Goal: Task Accomplishment & Management: Complete application form

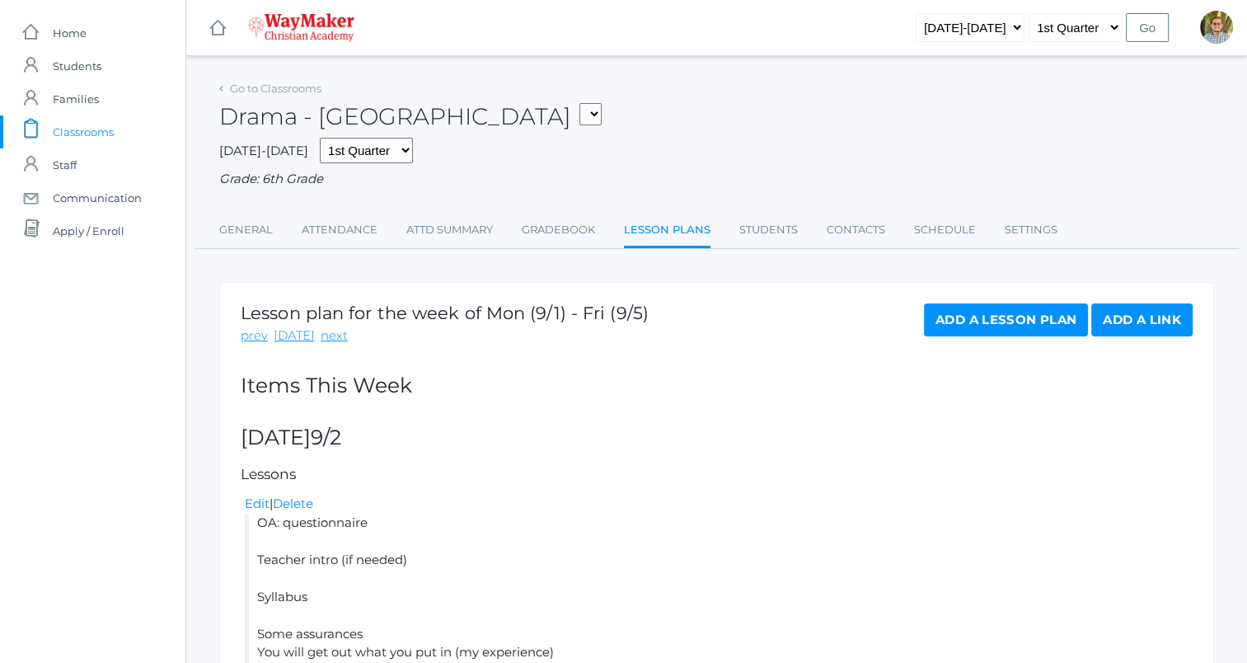
click at [89, 125] on span "Classrooms" at bounding box center [83, 131] width 61 height 33
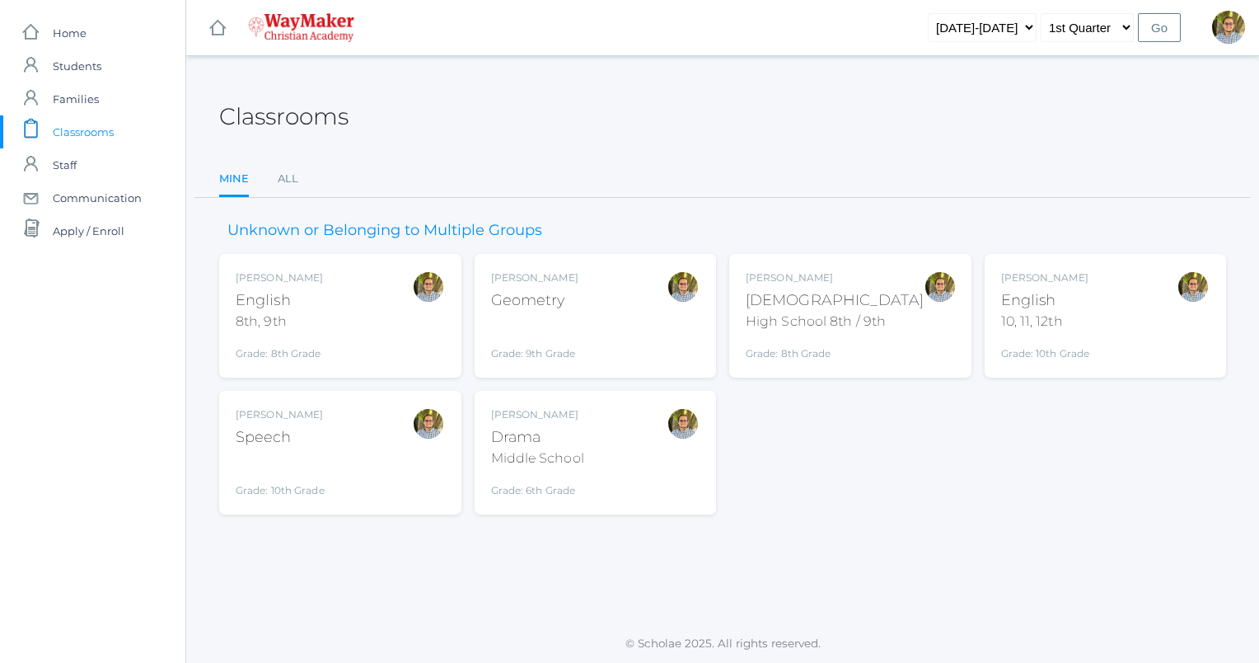
click at [532, 318] on div "Grade: 9th Grade" at bounding box center [534, 339] width 87 height 43
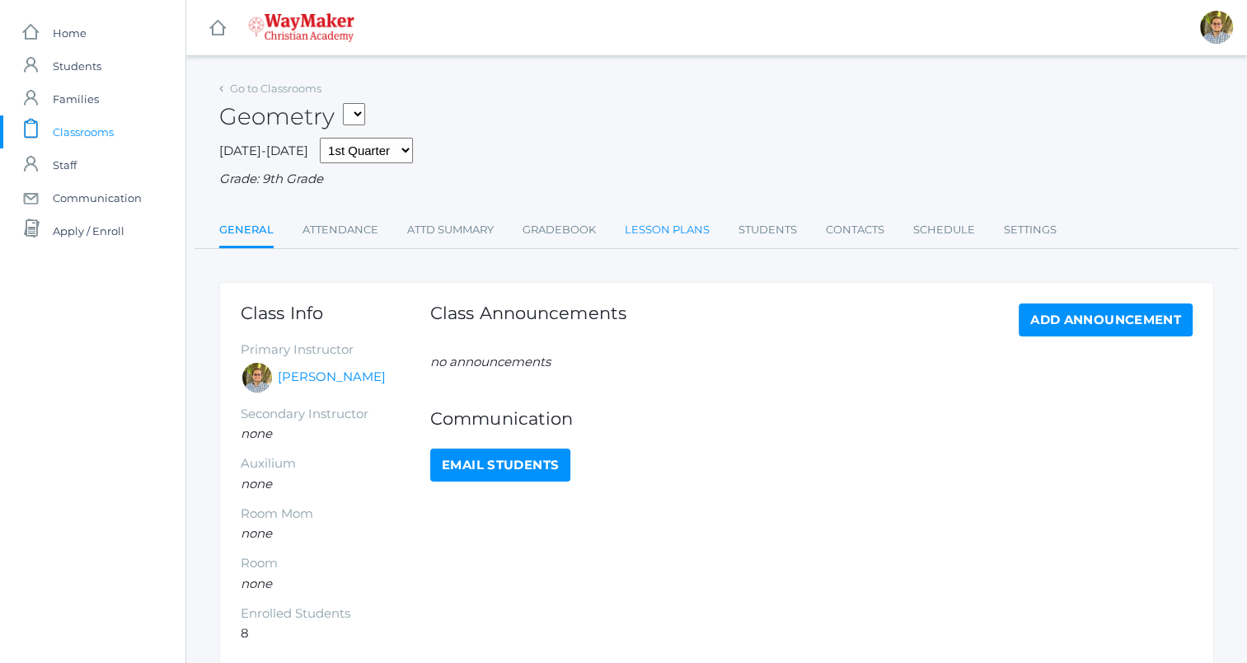
click at [680, 229] on link "Lesson Plans" at bounding box center [667, 229] width 85 height 33
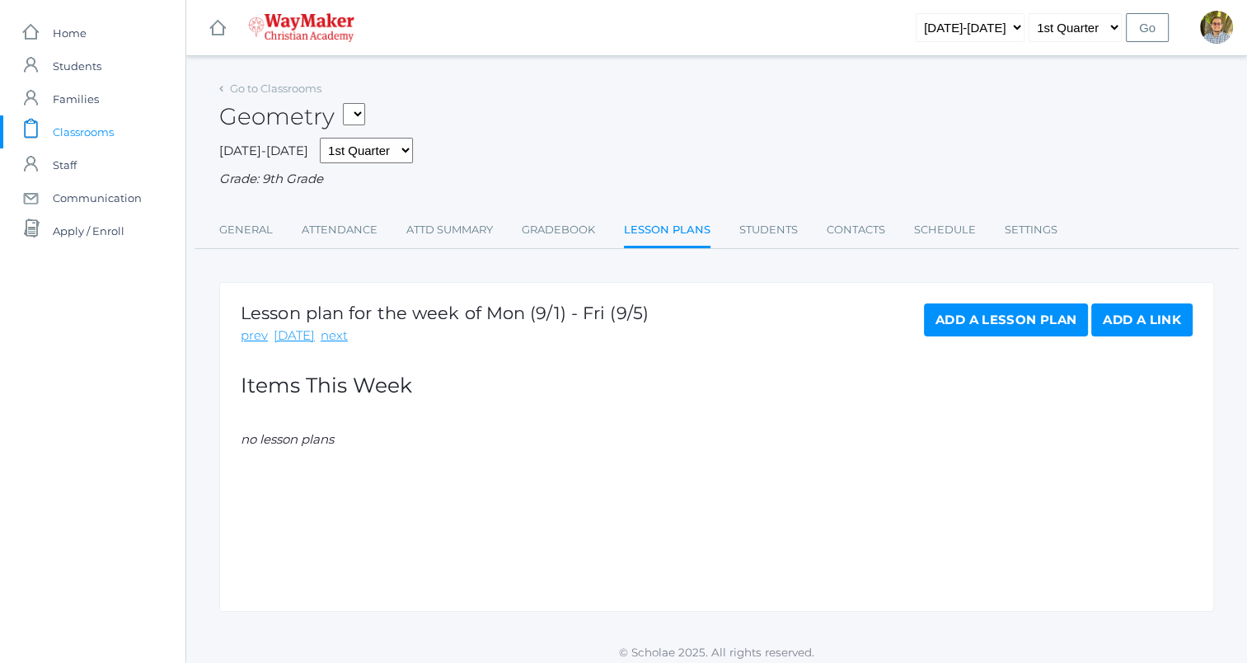
click at [1038, 315] on link "Add a Lesson Plan" at bounding box center [1006, 319] width 164 height 33
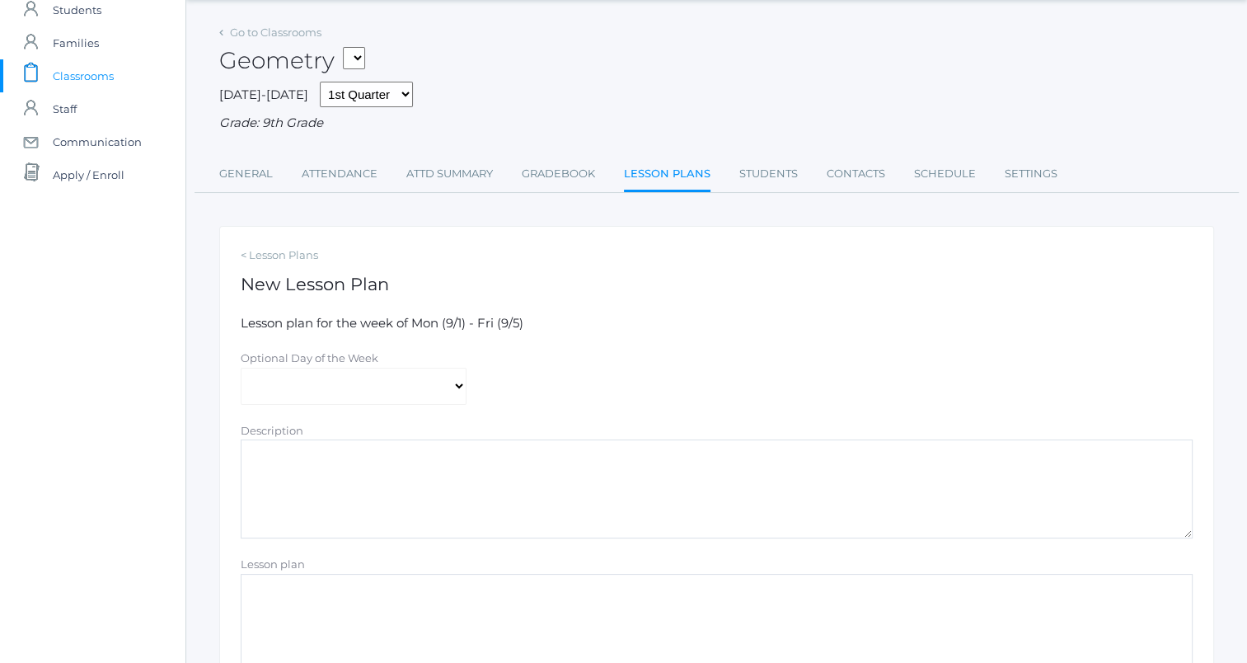
scroll to position [269, 0]
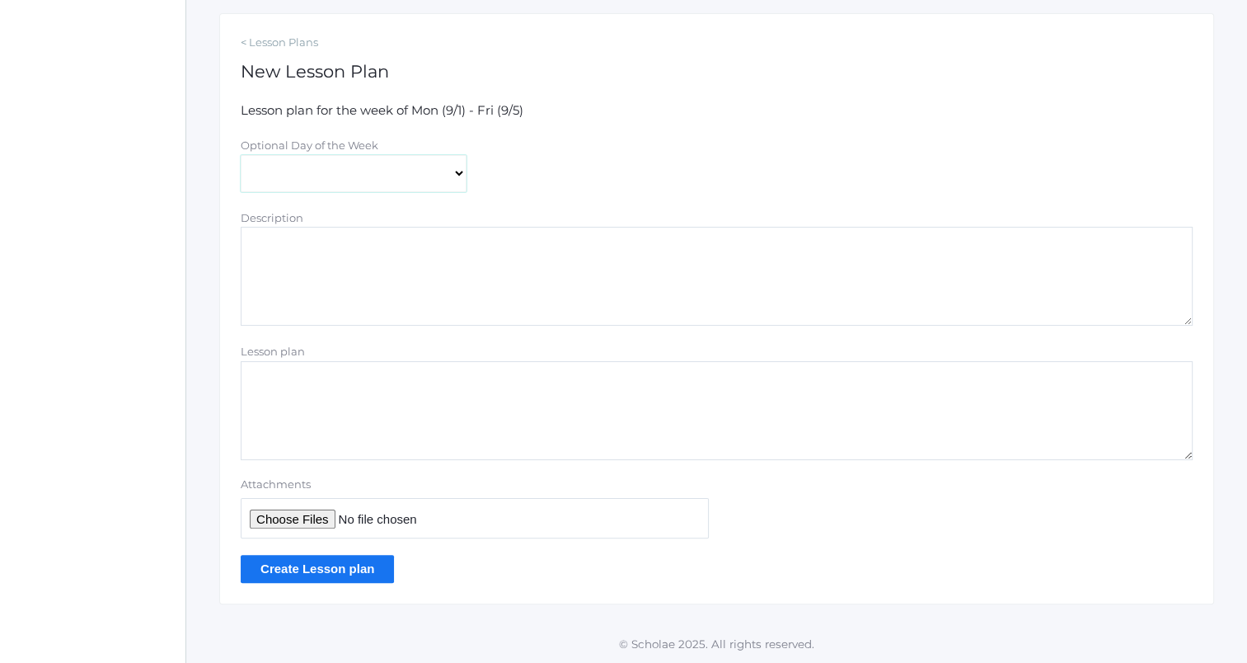
click at [425, 179] on select "[DATE] [DATE] [DATE] [DATE] [DATE]" at bounding box center [354, 173] width 226 height 37
select select "2025-09-02"
click at [241, 155] on select "[DATE] [DATE] [DATE] [DATE] [DATE]" at bounding box center [354, 173] width 226 height 37
click at [465, 369] on textarea "Lesson plan" at bounding box center [717, 410] width 952 height 99
click at [501, 413] on textarea "OA: write down principles 1-3 (keep them for now) Teacher intro (if needed)" at bounding box center [717, 410] width 952 height 99
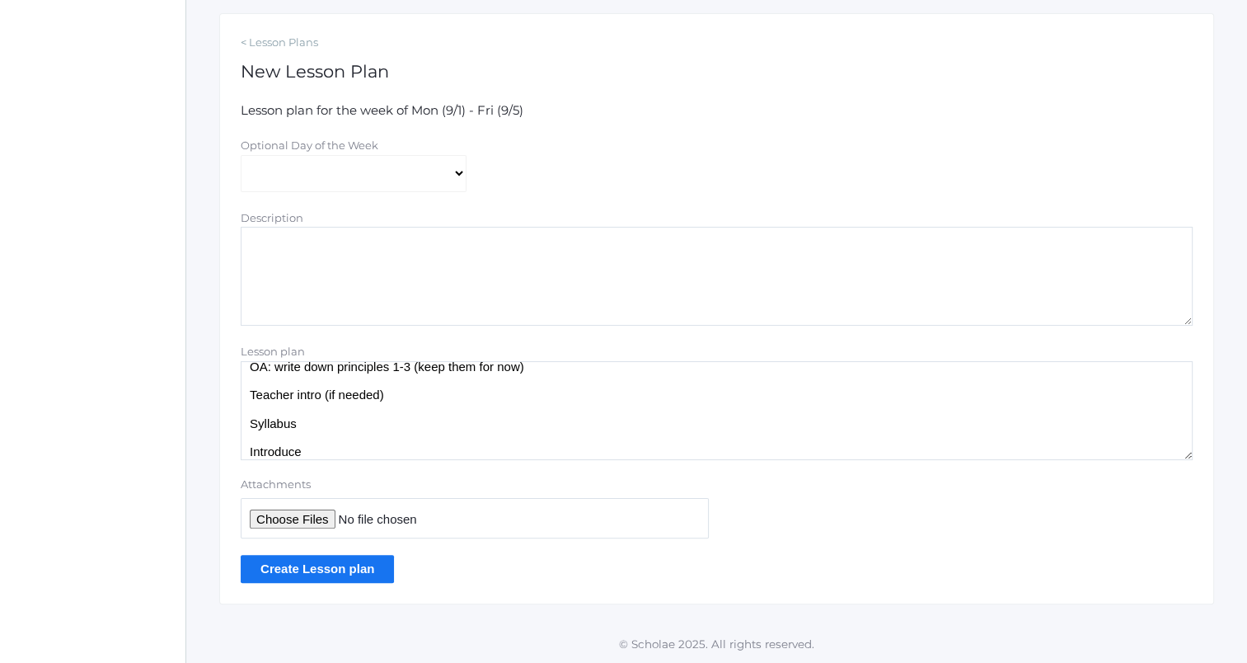
scroll to position [0, 0]
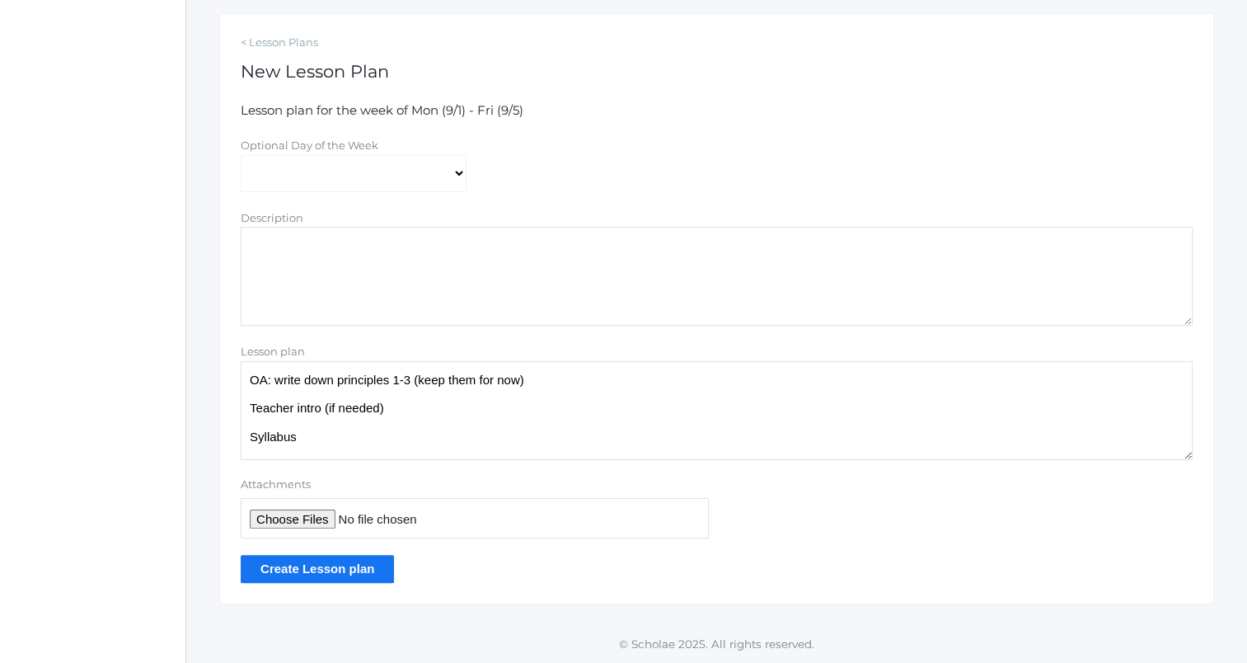
drag, startPoint x: 410, startPoint y: 381, endPoint x: 434, endPoint y: 341, distance: 46.7
click at [410, 381] on textarea "OA: write down principles 1-3 (keep them for now) Teacher intro (if needed) Syl…" at bounding box center [717, 410] width 952 height 99
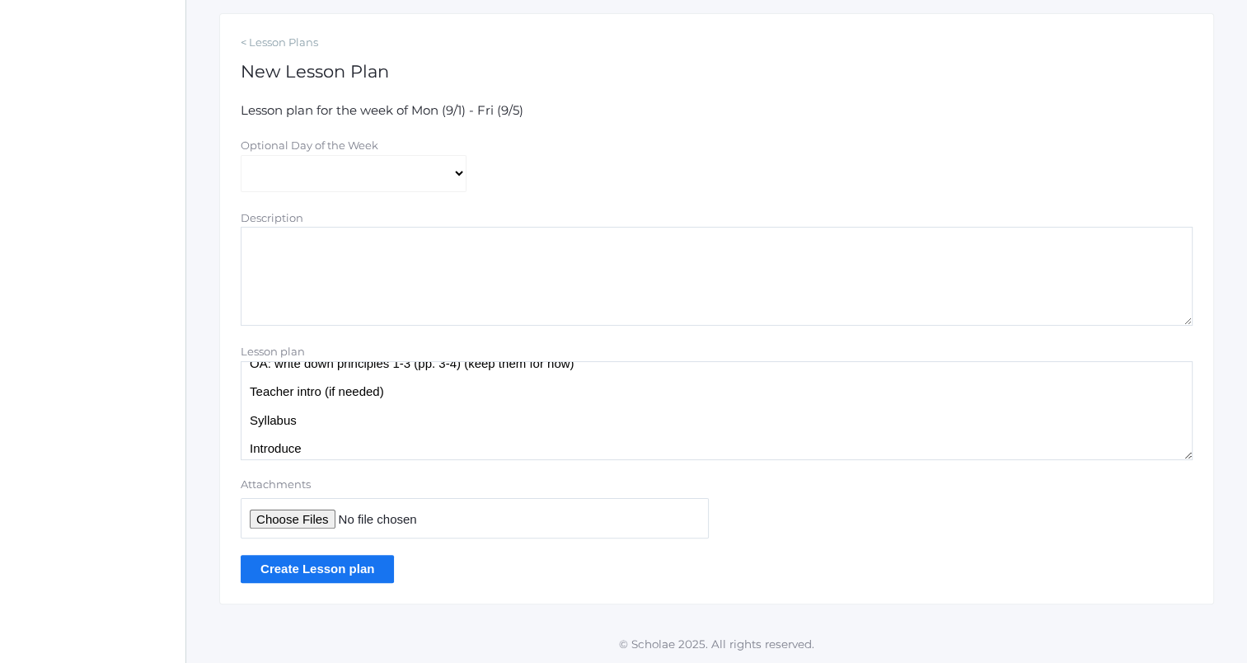
scroll to position [21, 0]
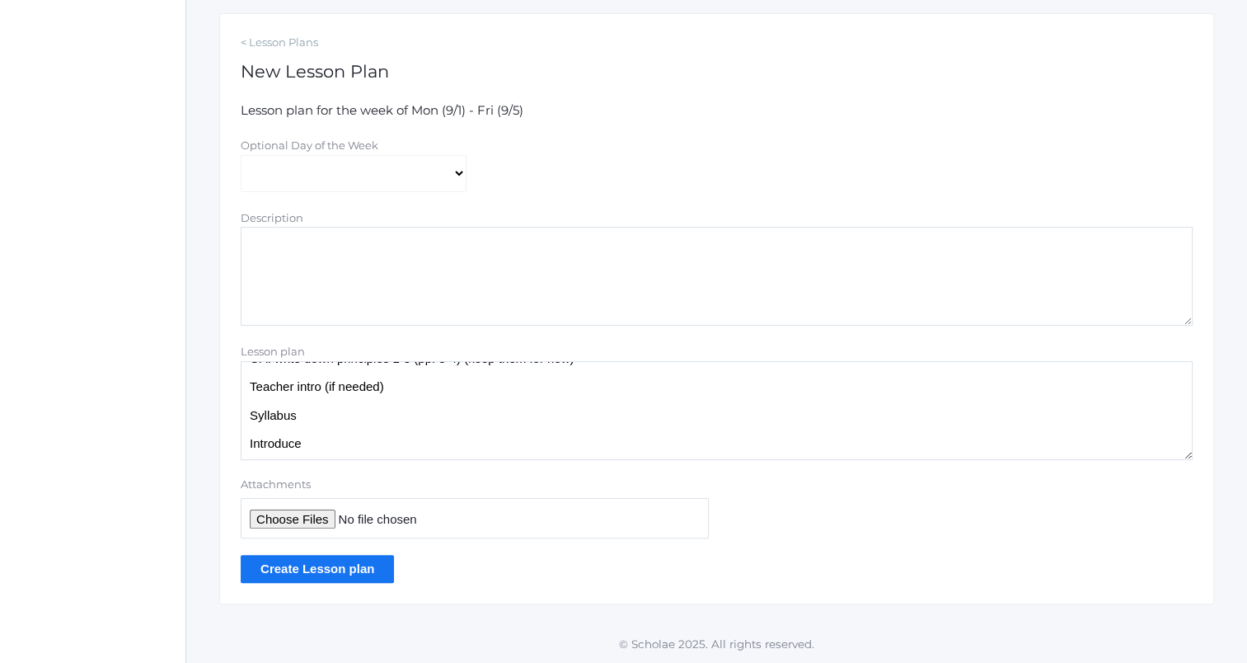
click at [345, 415] on textarea "OA: write down principles 1-3 (pp. 3-4) (keep them for now) Teacher intro (if n…" at bounding box center [717, 410] width 952 height 99
click at [519, 445] on textarea "OA: write down principles 1-3 (pp. 3-4) (keep them for now) Teacher intro (if n…" at bounding box center [717, 410] width 952 height 99
paste textarea "Daily plan: • Lecture (lesson) o I will collect the following notes to review a…"
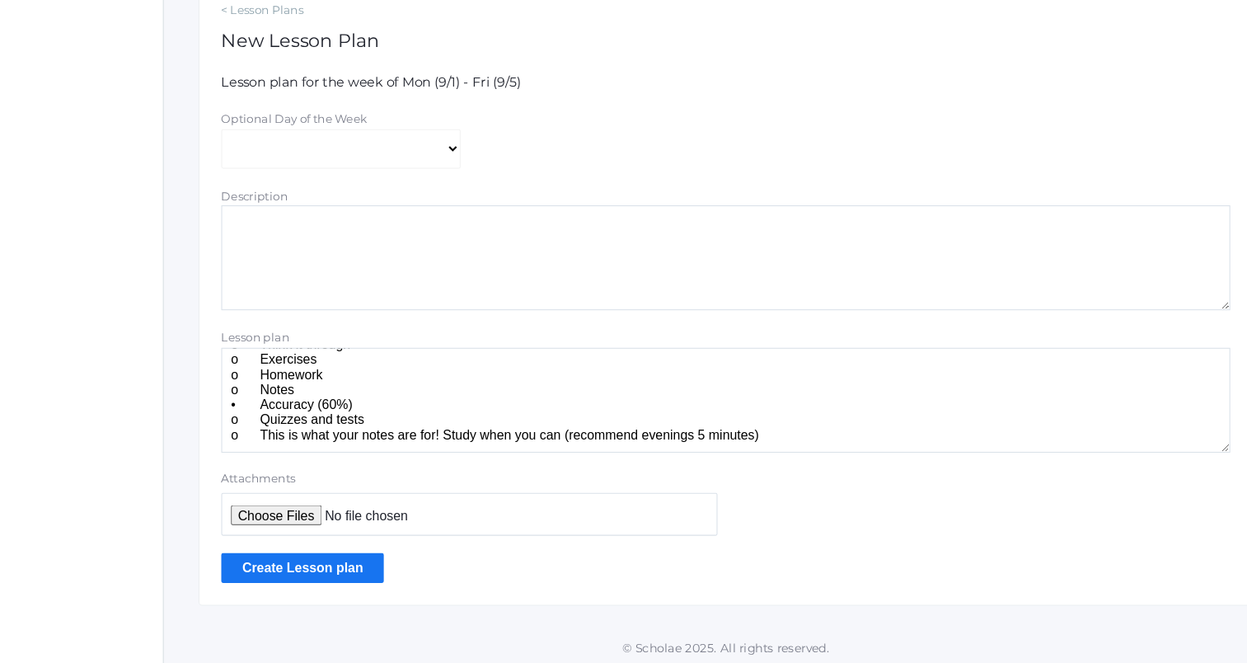
scroll to position [269, 0]
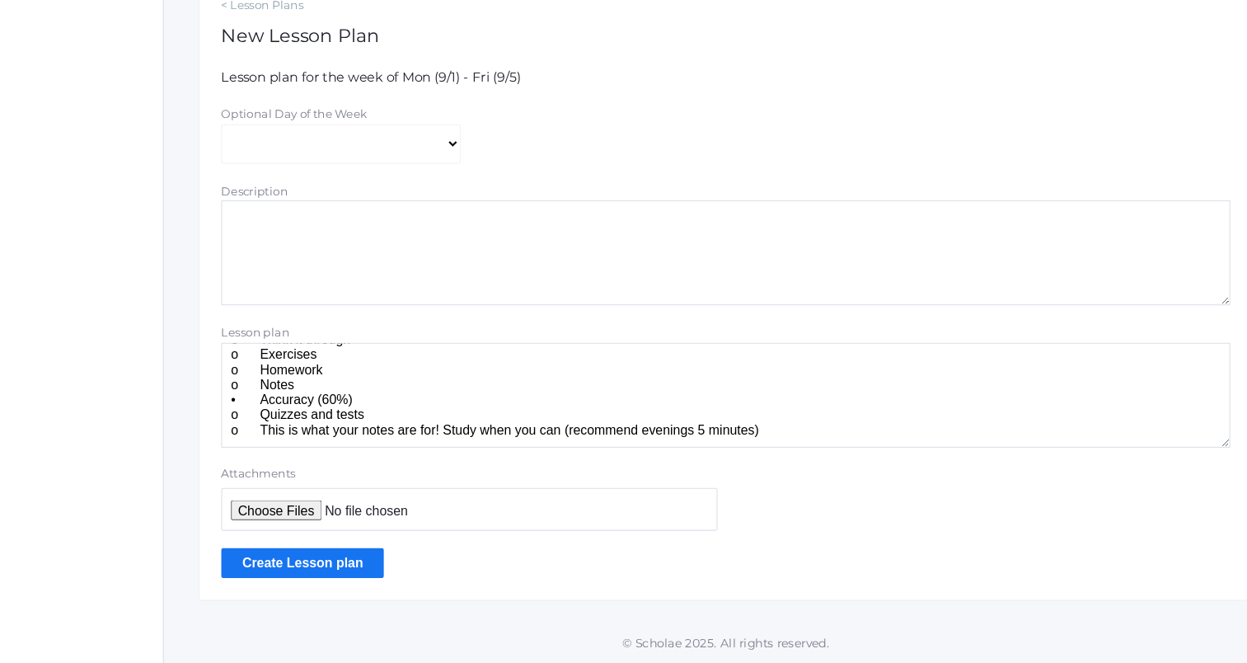
type textarea "OA: write down principles 1-3 (pp. 3-4) (keep them for now) Teacher intro (if n…"
click at [353, 568] on input "Create Lesson plan" at bounding box center [317, 568] width 153 height 27
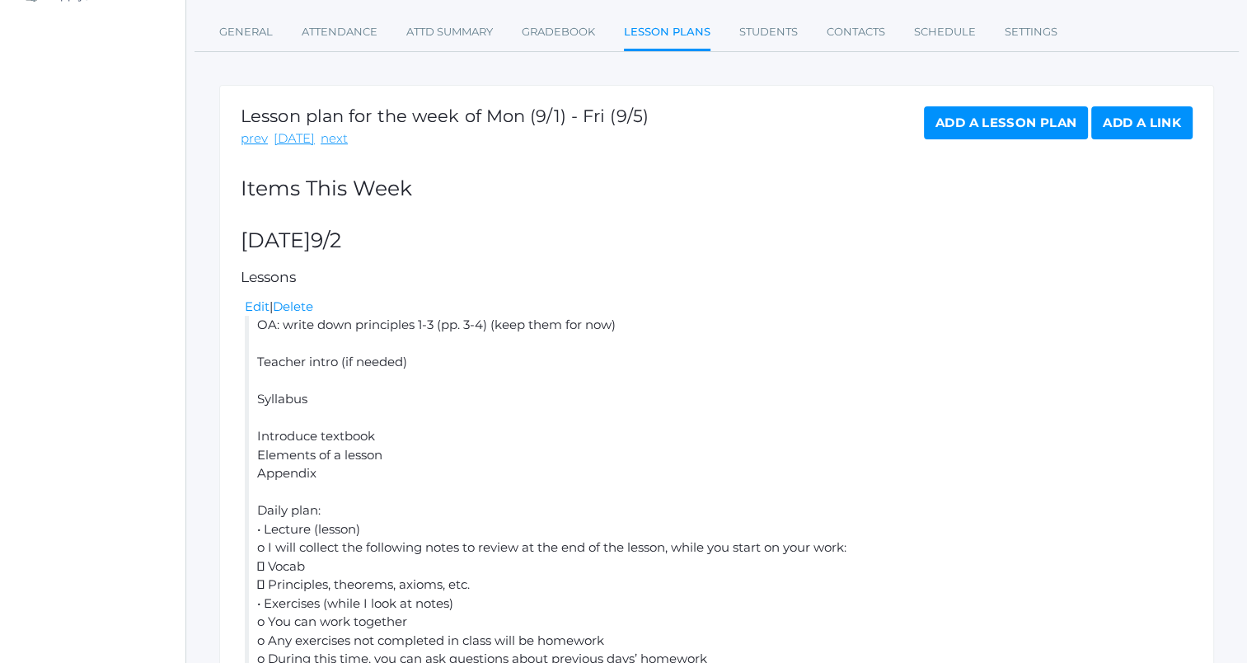
scroll to position [265, 0]
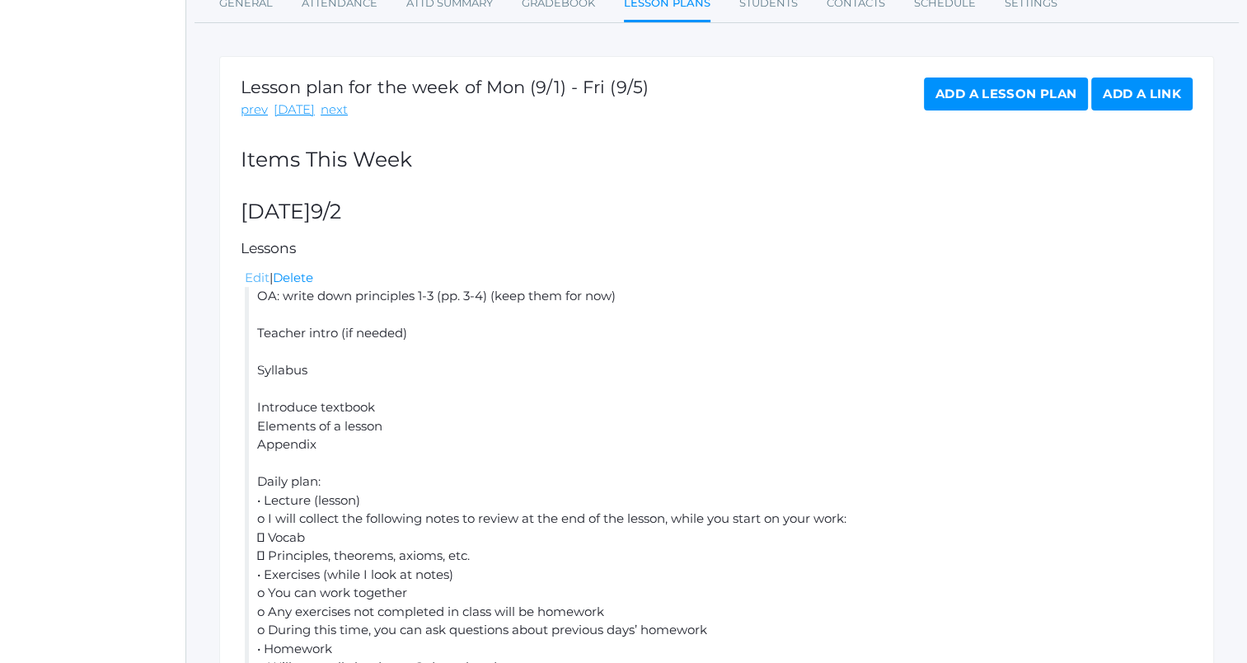
click at [260, 277] on link "Edit" at bounding box center [257, 278] width 25 height 16
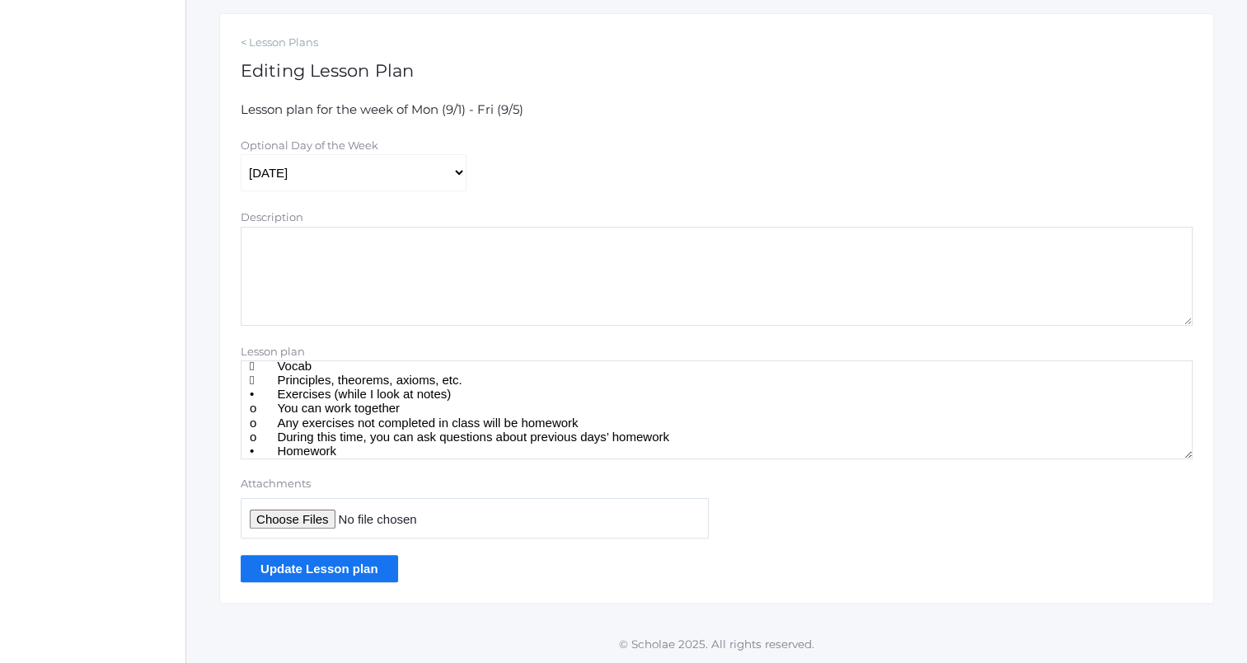
scroll to position [406, 0]
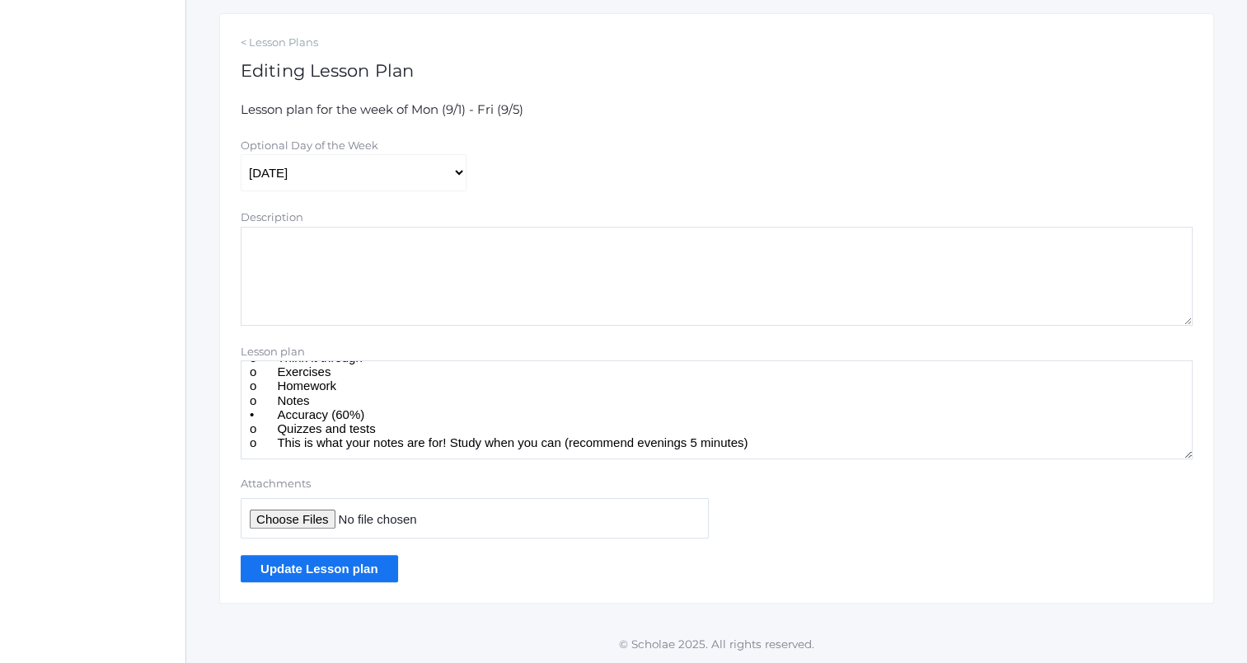
click at [744, 452] on textarea "OA: write down principles 1-3 (pp. 3-4) (keep them for now) Teacher intro (if n…" at bounding box center [717, 409] width 952 height 99
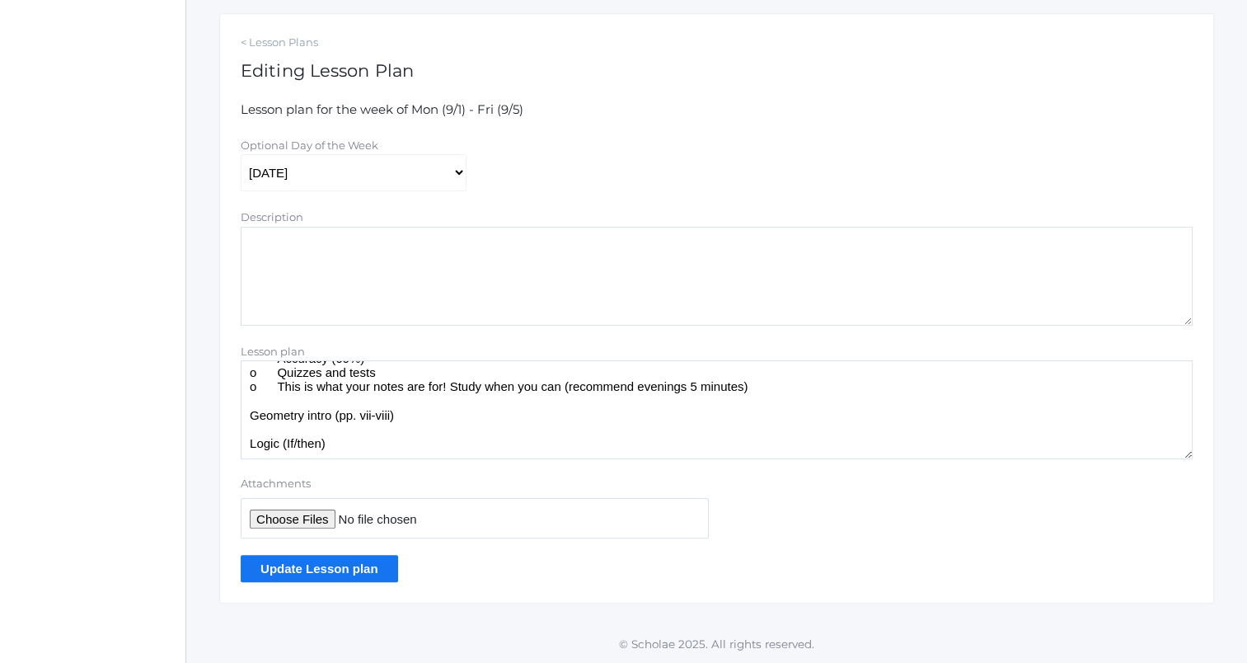
scroll to position [448, 0]
type textarea "OA: write down principles 1-3 (pp. 3-4) (keep them for now) Teacher intro (if n…"
click at [353, 565] on input "Update Lesson plan" at bounding box center [319, 568] width 157 height 27
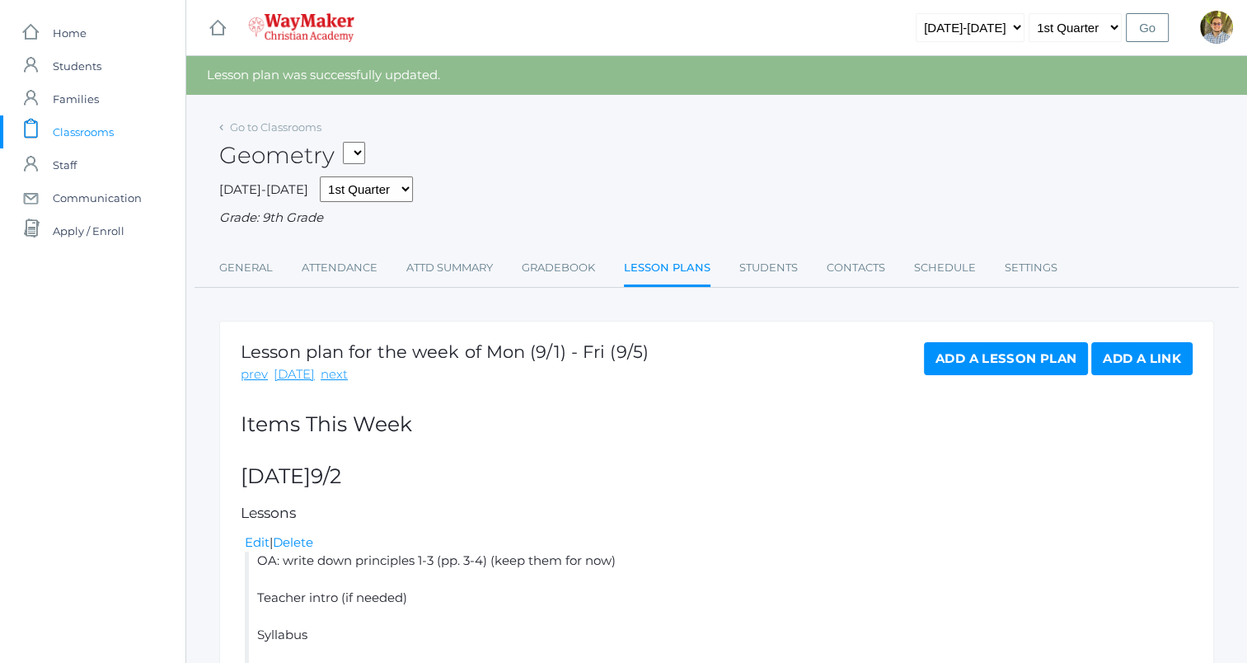
click at [987, 359] on link "Add a Lesson Plan" at bounding box center [1006, 358] width 164 height 33
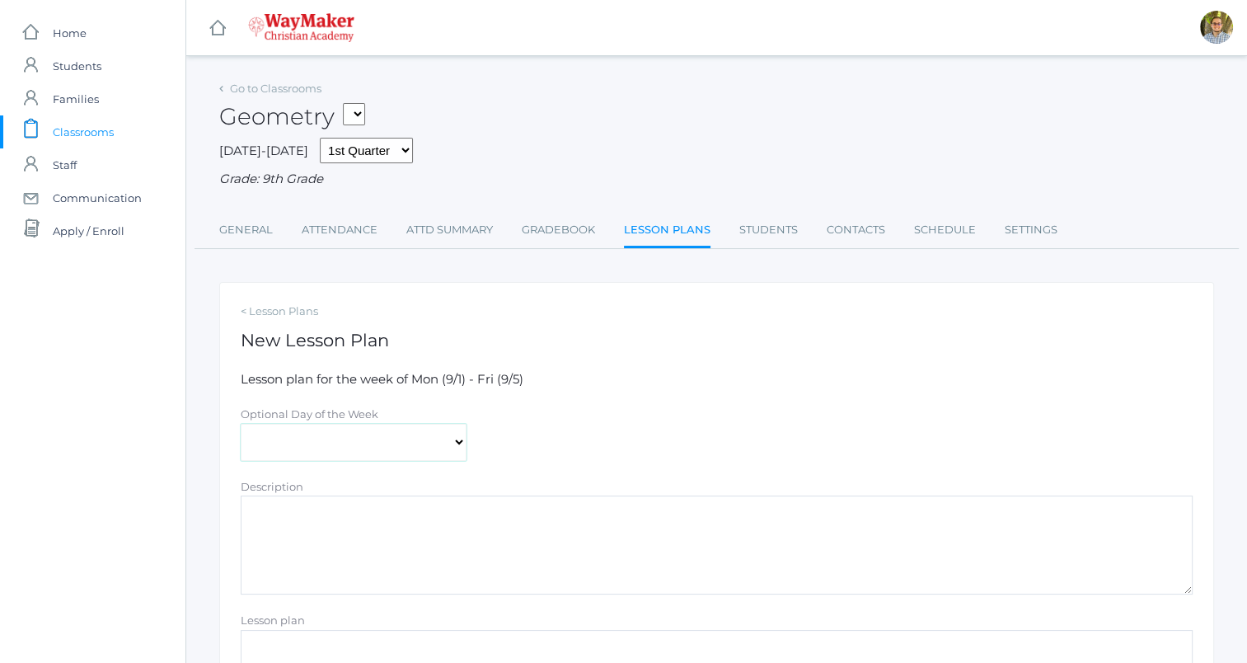
click at [432, 448] on select "[DATE] [DATE] [DATE] [DATE] [DATE]" at bounding box center [354, 442] width 226 height 37
select select "2025-09-03"
click at [241, 424] on select "[DATE] [DATE] [DATE] [DATE] [DATE]" at bounding box center [354, 442] width 226 height 37
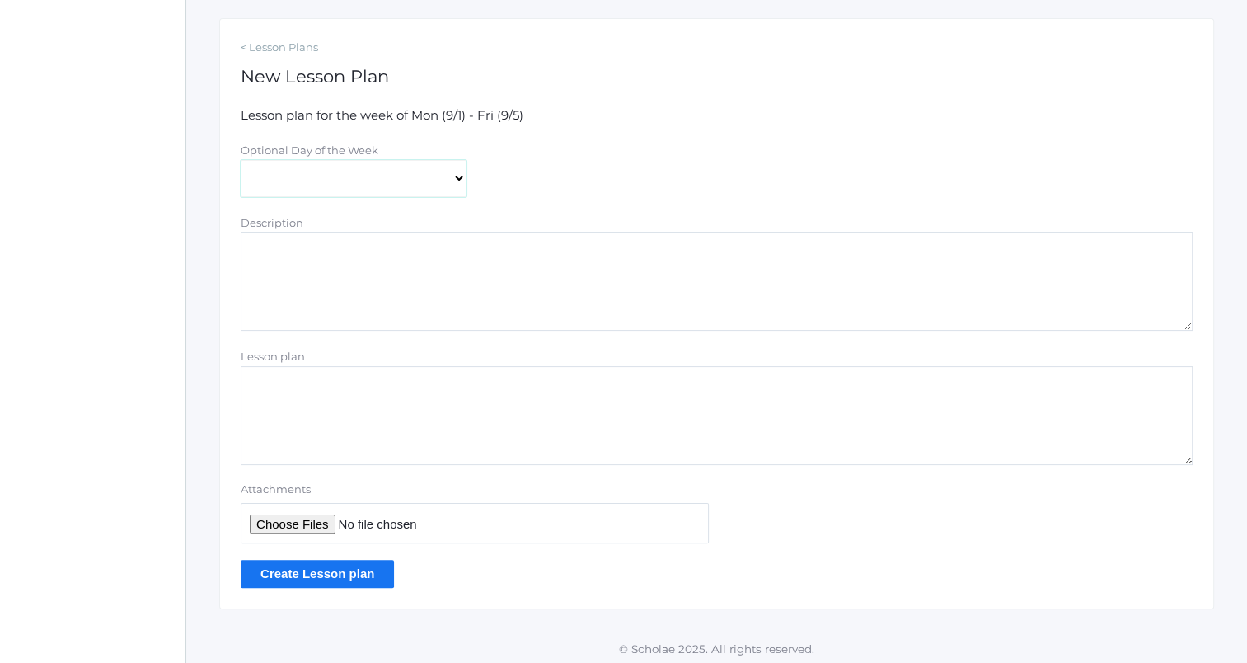
scroll to position [269, 0]
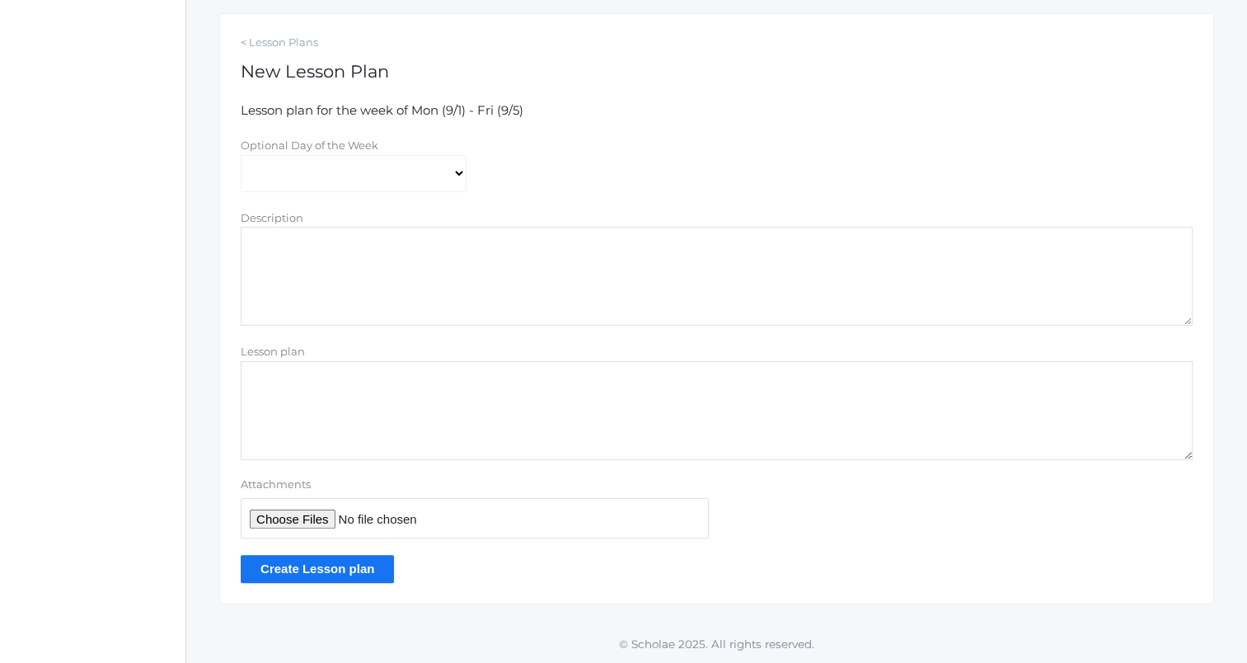
click at [418, 373] on textarea "Lesson plan" at bounding box center [717, 410] width 952 height 99
drag, startPoint x: 345, startPoint y: 442, endPoint x: 366, endPoint y: 425, distance: 26.4
click at [346, 442] on textarea "OA: Write down definitions of: Line Point Lessons 1.1-1.2 Exercises 1-2" at bounding box center [717, 410] width 952 height 99
click at [296, 442] on textarea "OA: Write down definitions of: Line Point Lesson 1.1 Think it Through 3-5 1.2 T…" at bounding box center [717, 410] width 952 height 99
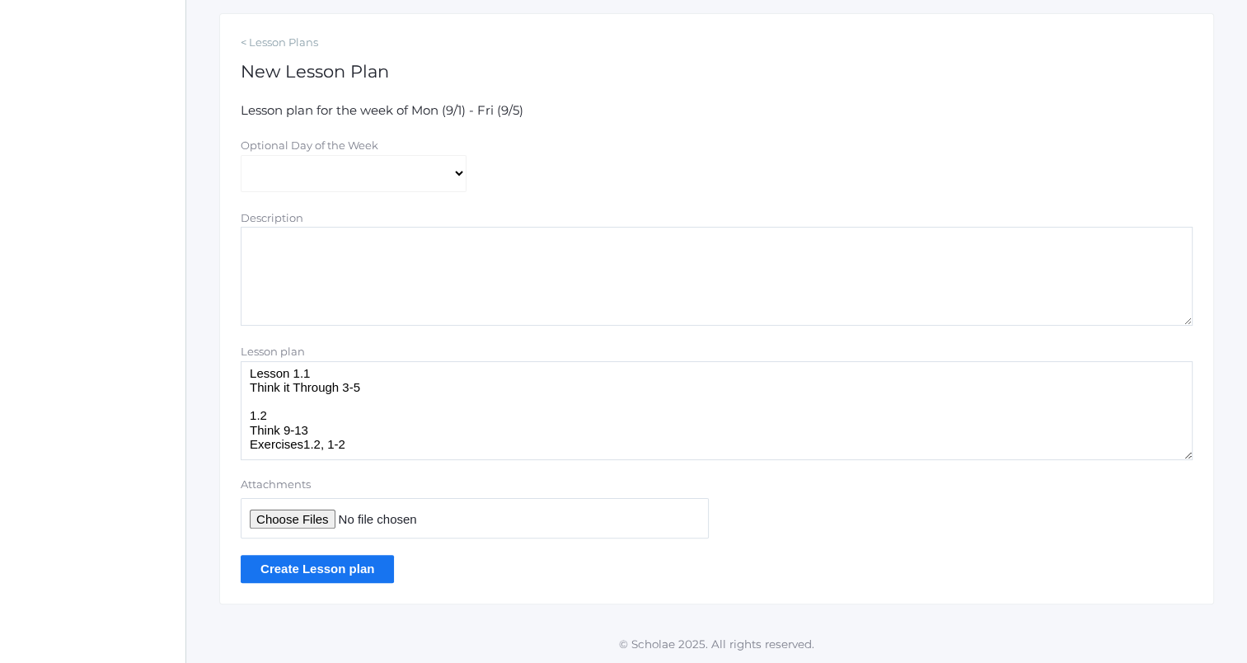
click at [453, 402] on textarea "OA: Write down definitions of: Line Point Lesson 1.1 Think it Through 3-5 1.2 T…" at bounding box center [717, 410] width 952 height 99
drag, startPoint x: 442, startPoint y: 447, endPoint x: 496, endPoint y: 424, distance: 59.1
click at [443, 446] on textarea "OA: Write down definitions of: Line Point Lesson 1.1 Think it Through 3-5 Colle…" at bounding box center [717, 410] width 952 height 99
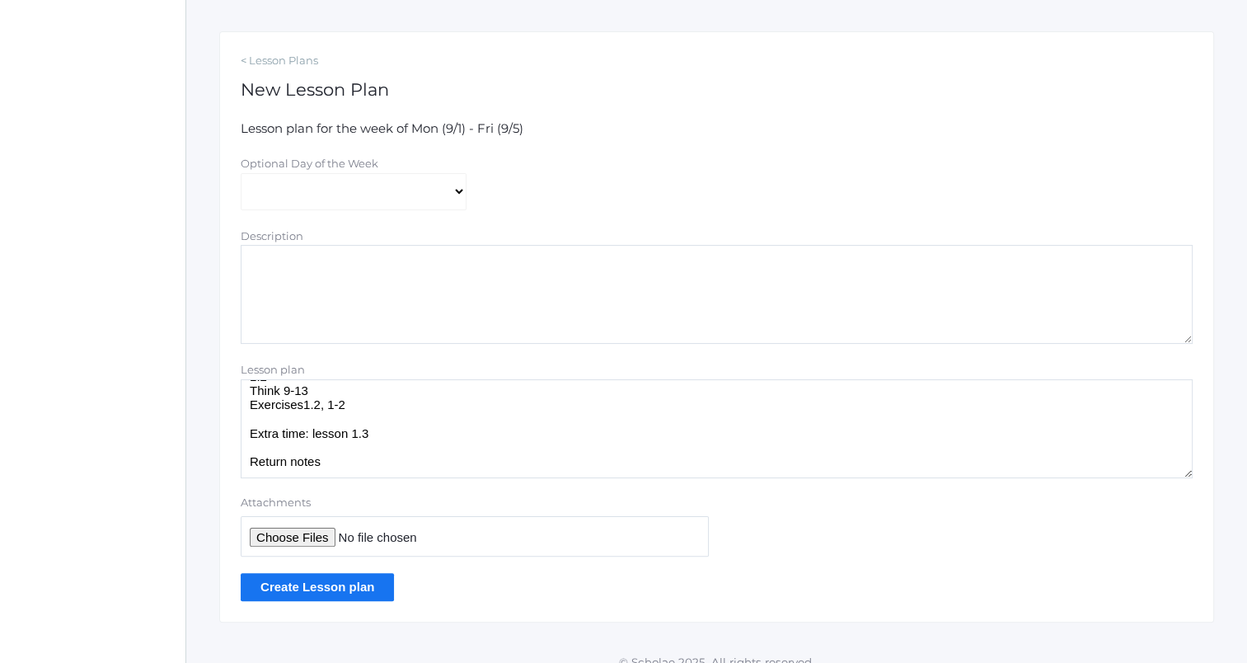
scroll to position [269, 0]
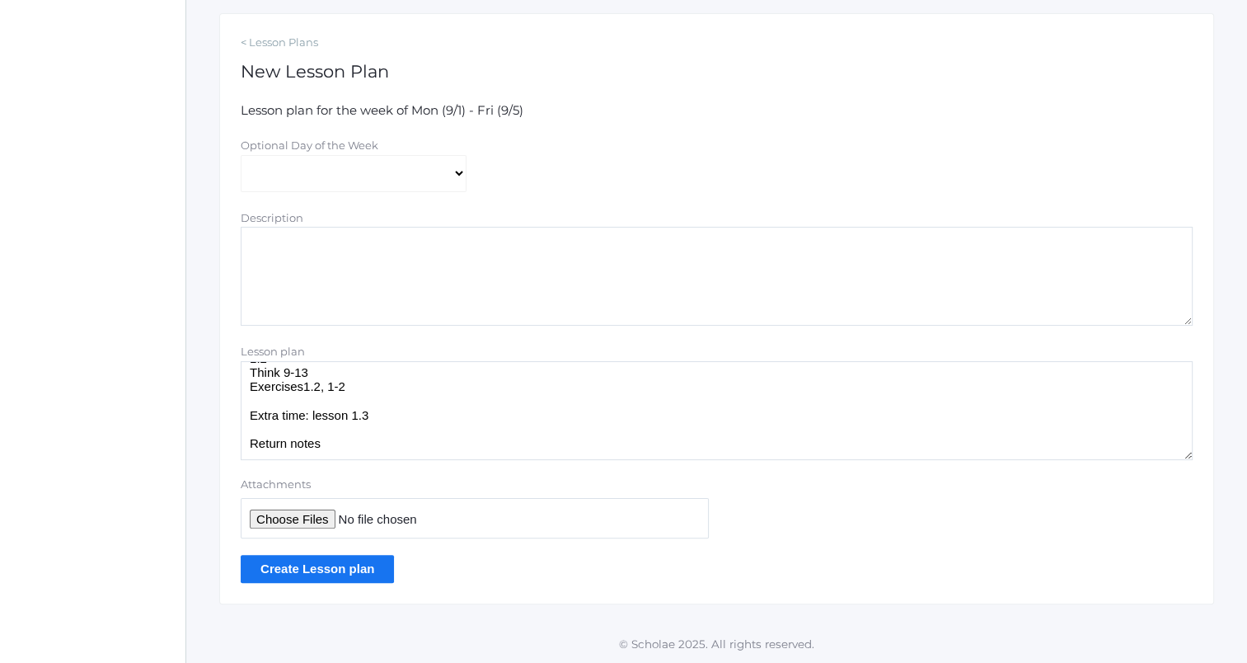
type textarea "OA: Write down definitions of: Line Point Lesson 1.1 Think it Through 3-5 Colle…"
click at [330, 575] on input "Create Lesson plan" at bounding box center [317, 568] width 153 height 27
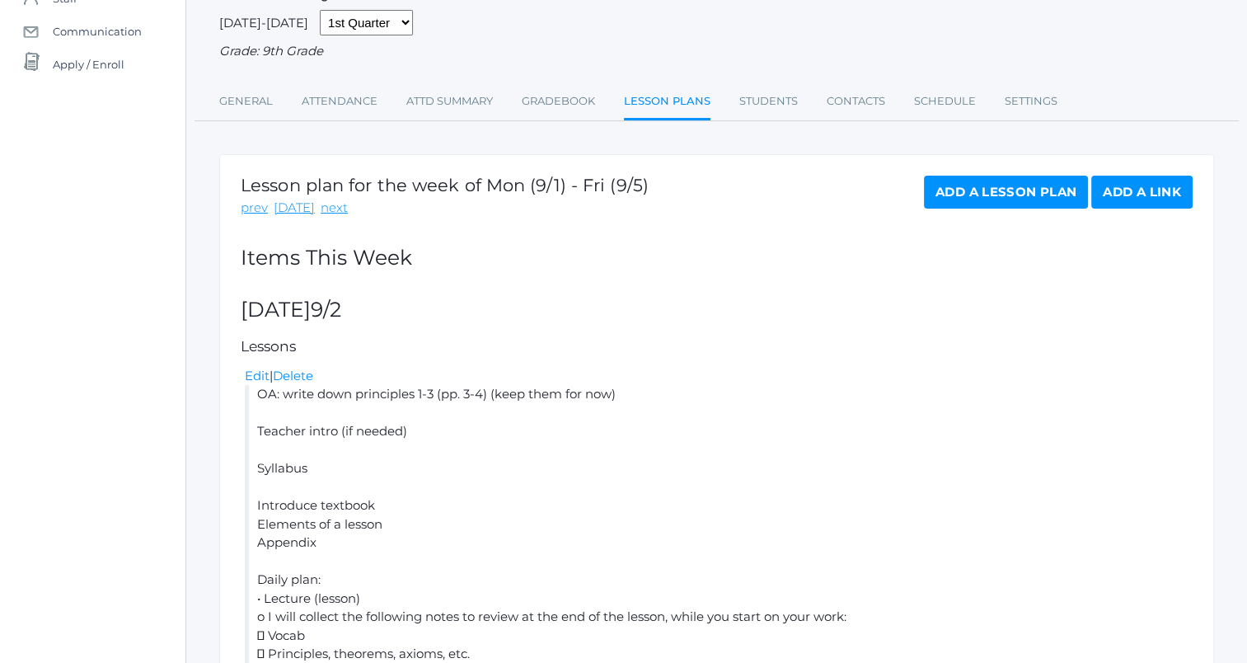
scroll to position [257, 0]
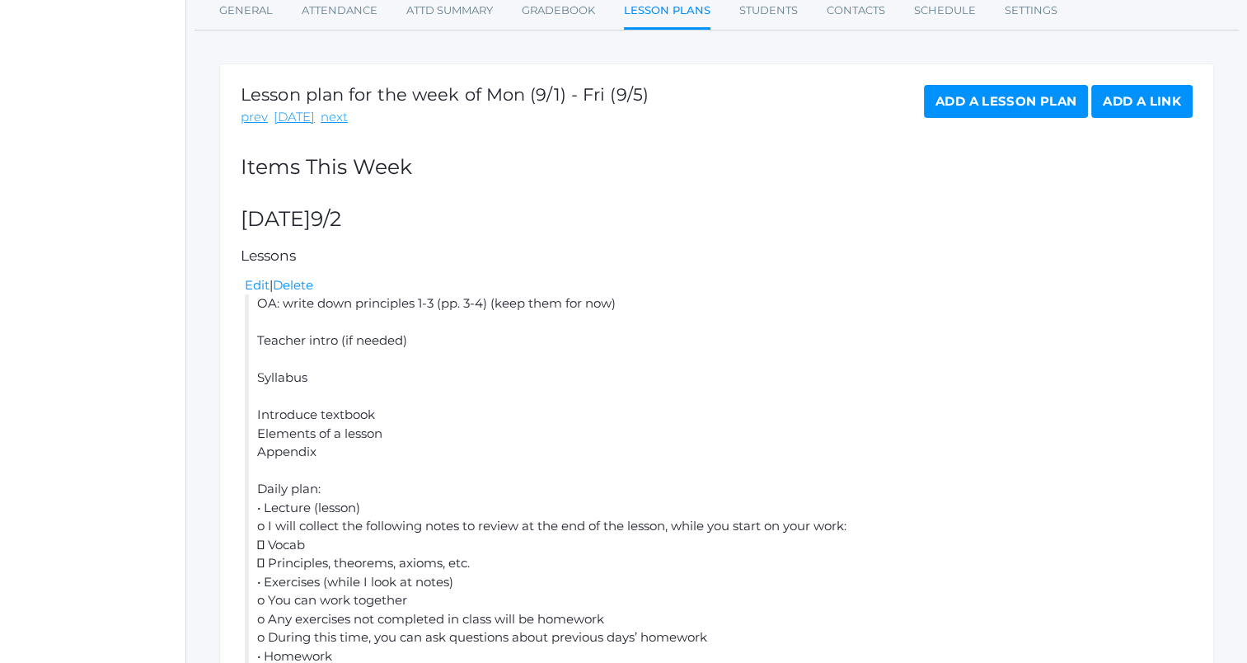
click at [988, 106] on link "Add a Lesson Plan" at bounding box center [1006, 101] width 164 height 33
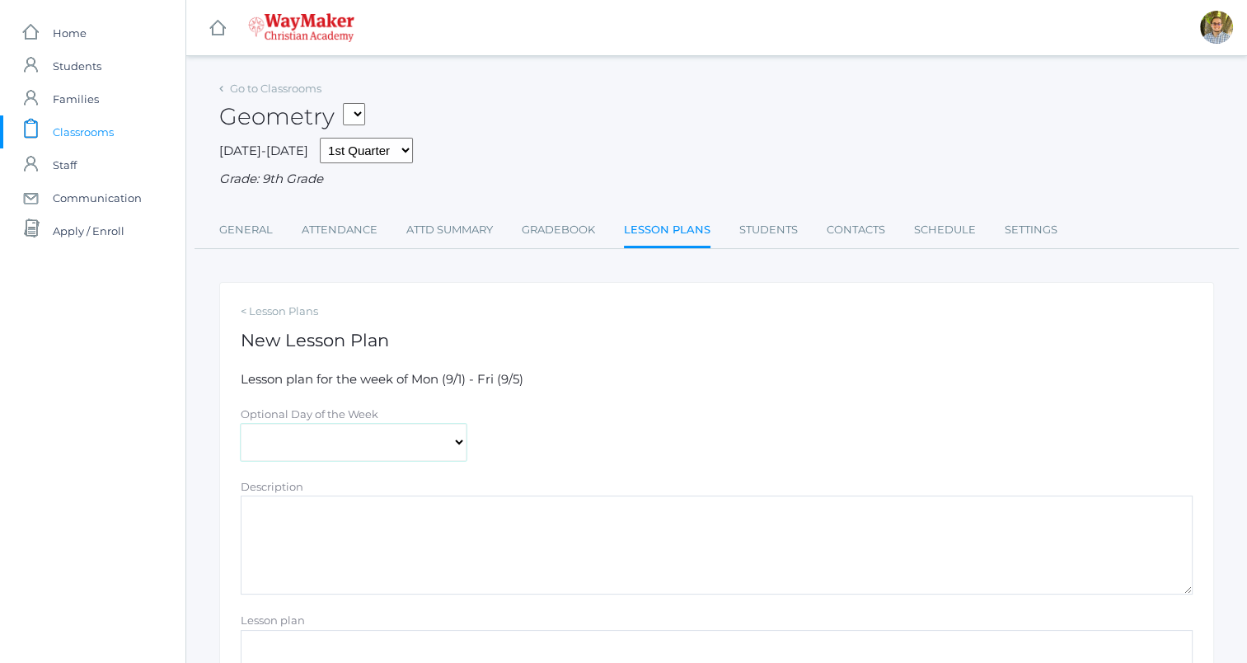
click at [444, 432] on select "[DATE] [DATE] [DATE] [DATE] [DATE]" at bounding box center [354, 442] width 226 height 37
select select "[DATE]"
click at [241, 424] on select "[DATE] [DATE] [DATE] [DATE] [DATE]" at bounding box center [354, 442] width 226 height 37
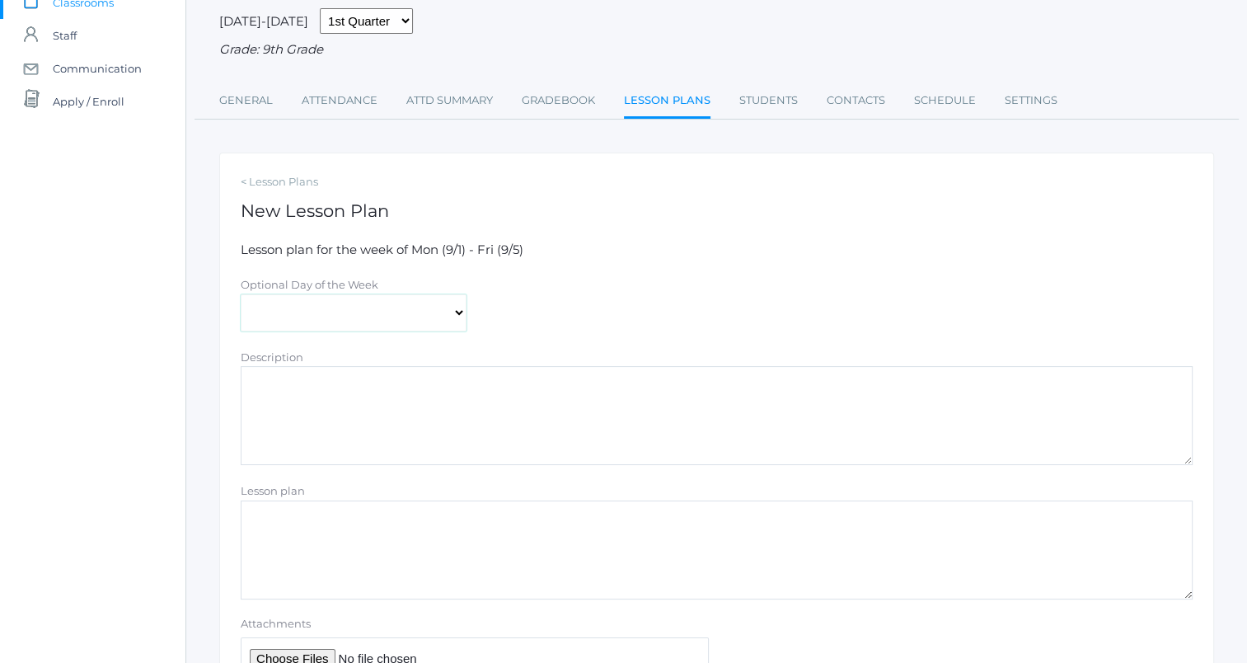
scroll to position [269, 0]
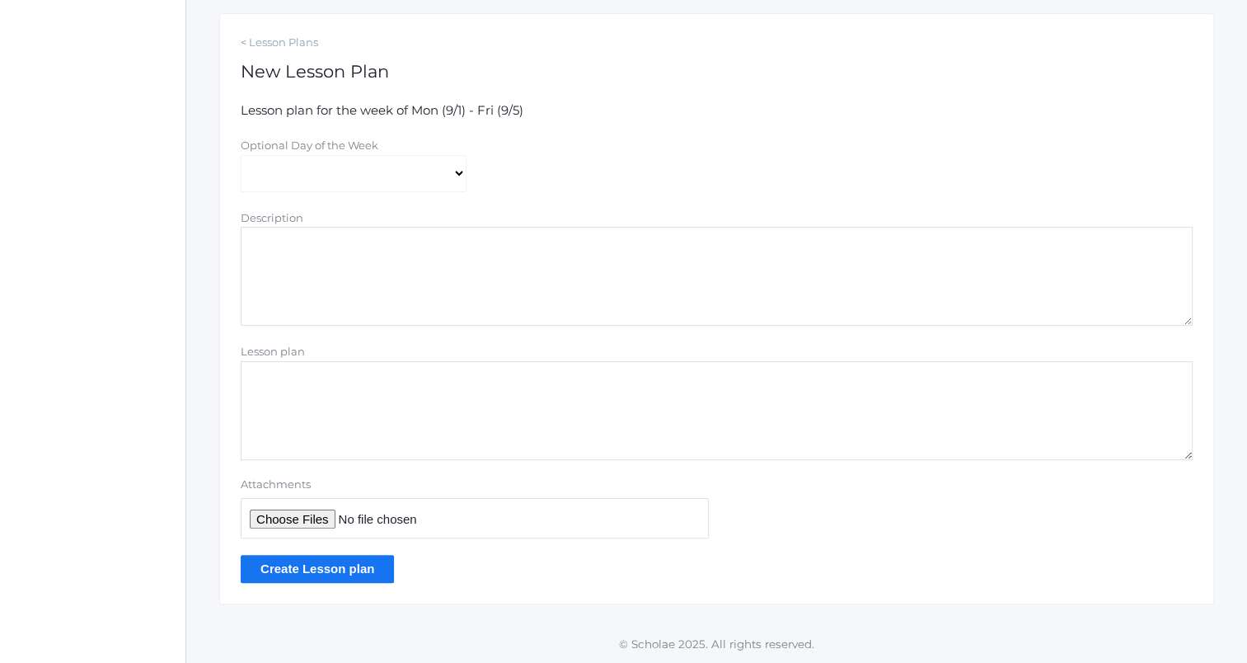
click at [518, 394] on textarea "Lesson plan" at bounding box center [717, 410] width 952 height 99
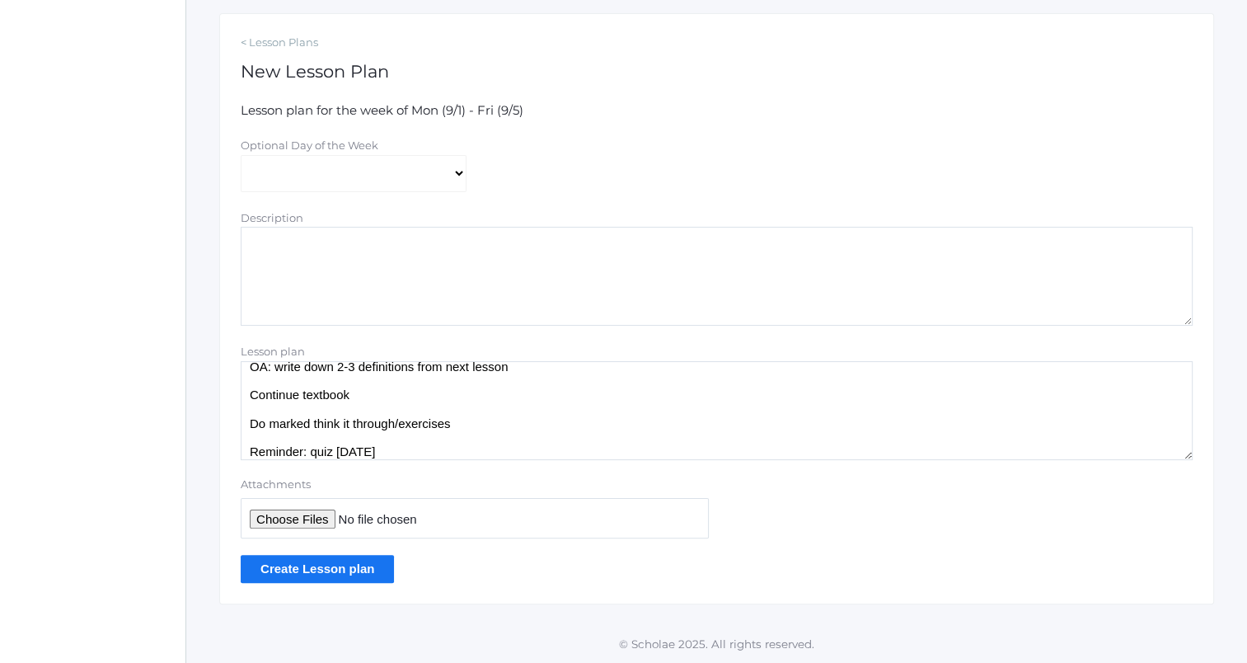
type textarea "OA: write down 2-3 definitions from next lesson Continue textbook Do marked thi…"
click at [368, 570] on input "Create Lesson plan" at bounding box center [317, 568] width 153 height 27
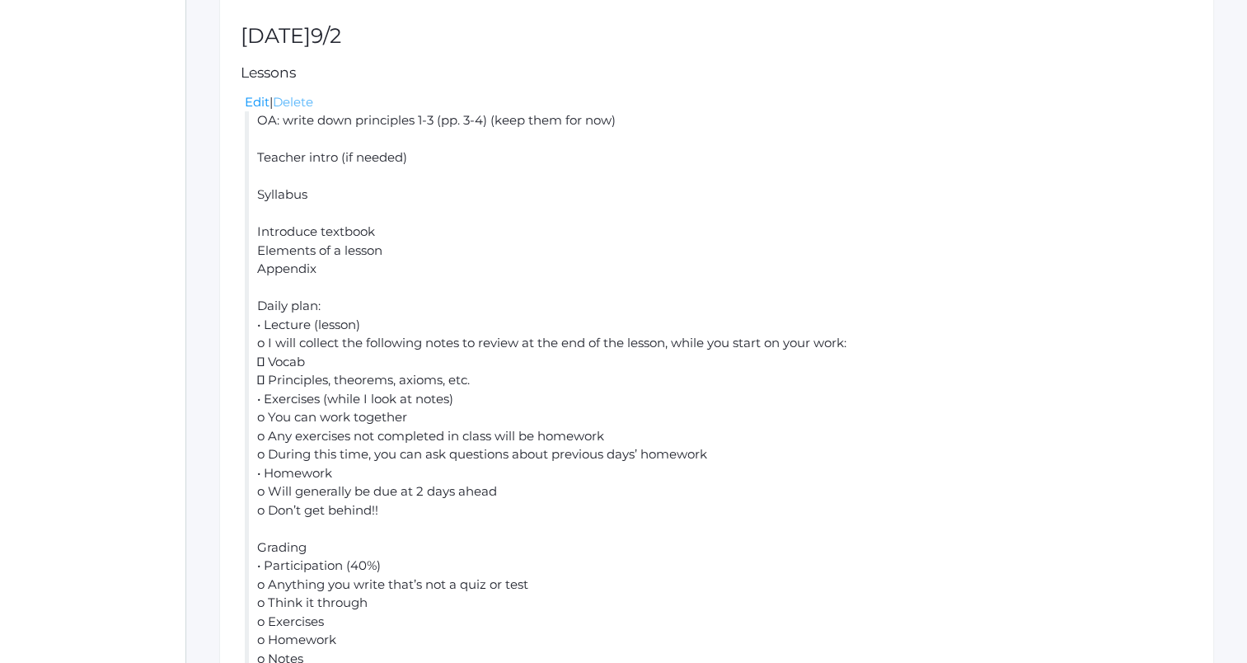
scroll to position [412, 0]
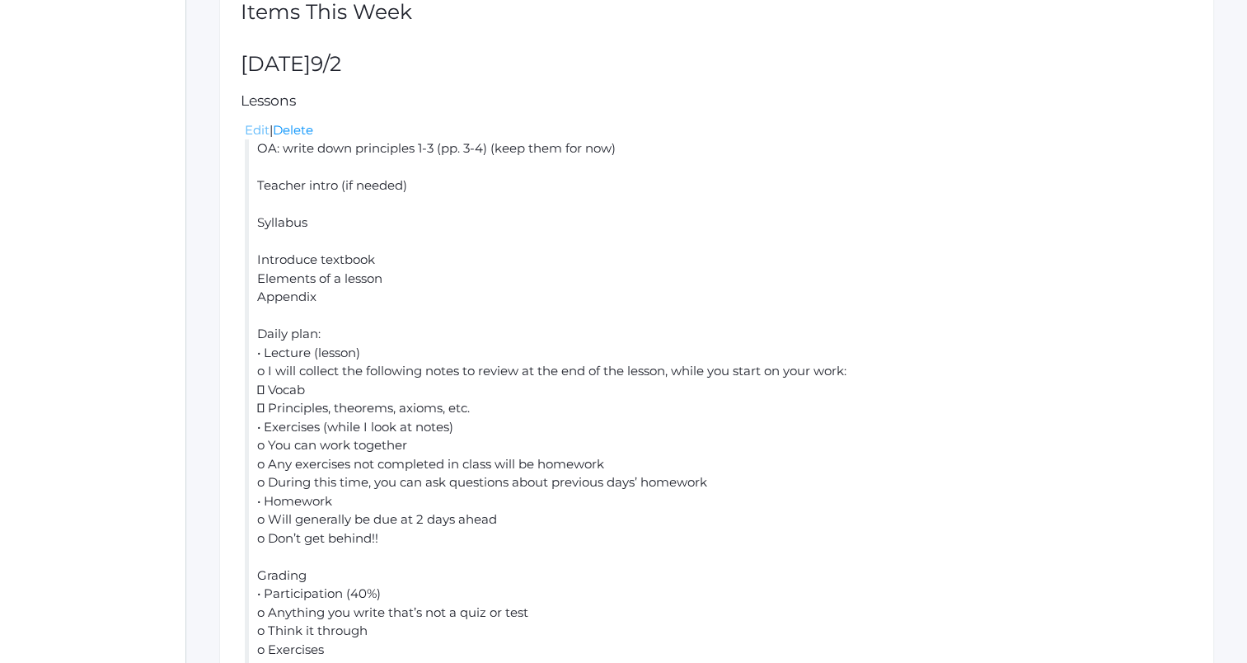
click at [254, 125] on link "Edit" at bounding box center [257, 130] width 25 height 16
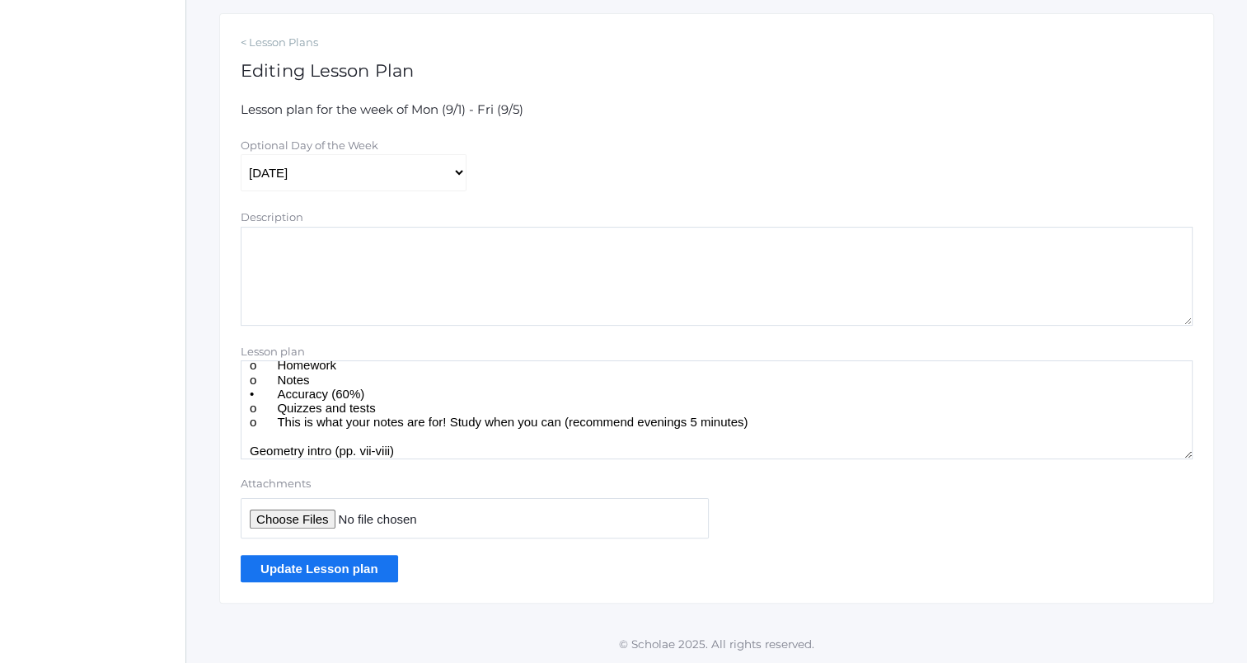
scroll to position [448, 0]
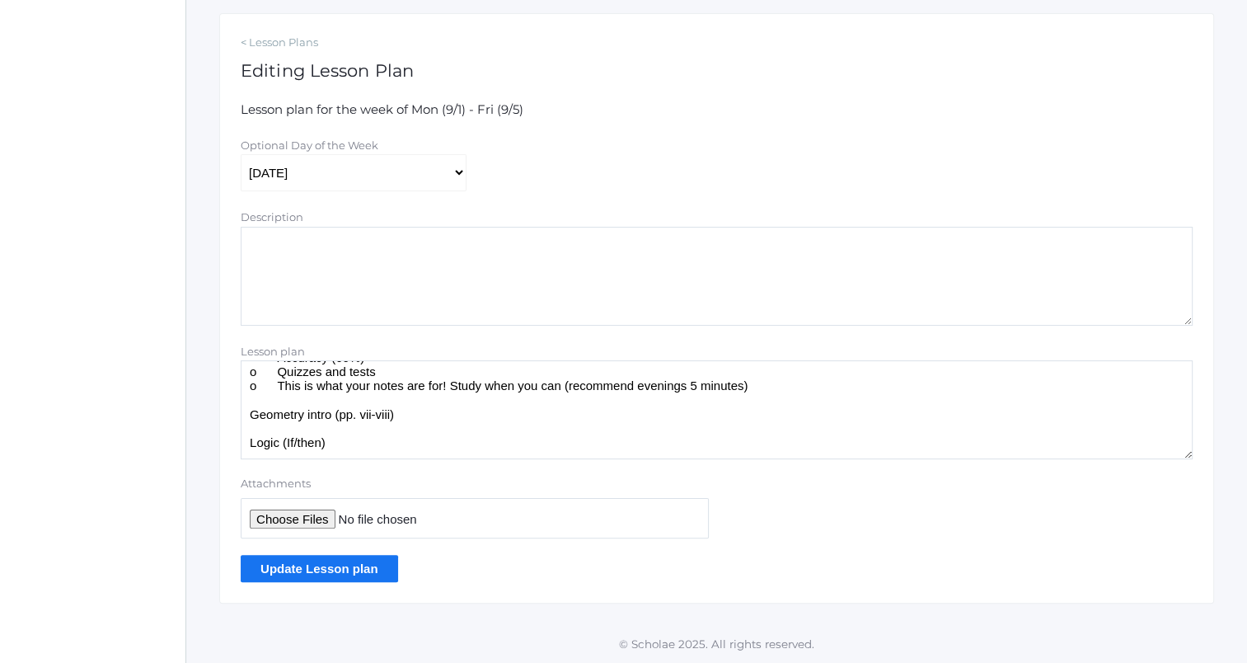
click at [395, 402] on textarea "OA: write down principles 1-3 (pp. 3-4) (keep them for now) Teacher intro (if n…" at bounding box center [717, 409] width 952 height 99
click at [456, 415] on textarea "OA: write down principles 1-3 (pp. 3-4) (keep them for now) Teacher intro (if n…" at bounding box center [717, 409] width 952 height 99
drag, startPoint x: 251, startPoint y: 415, endPoint x: 407, endPoint y: 408, distance: 156.8
click at [407, 408] on textarea "OA: write down principles 1-3 (pp. 3-4) (keep them for now) Teacher intro (if n…" at bounding box center [717, 409] width 952 height 99
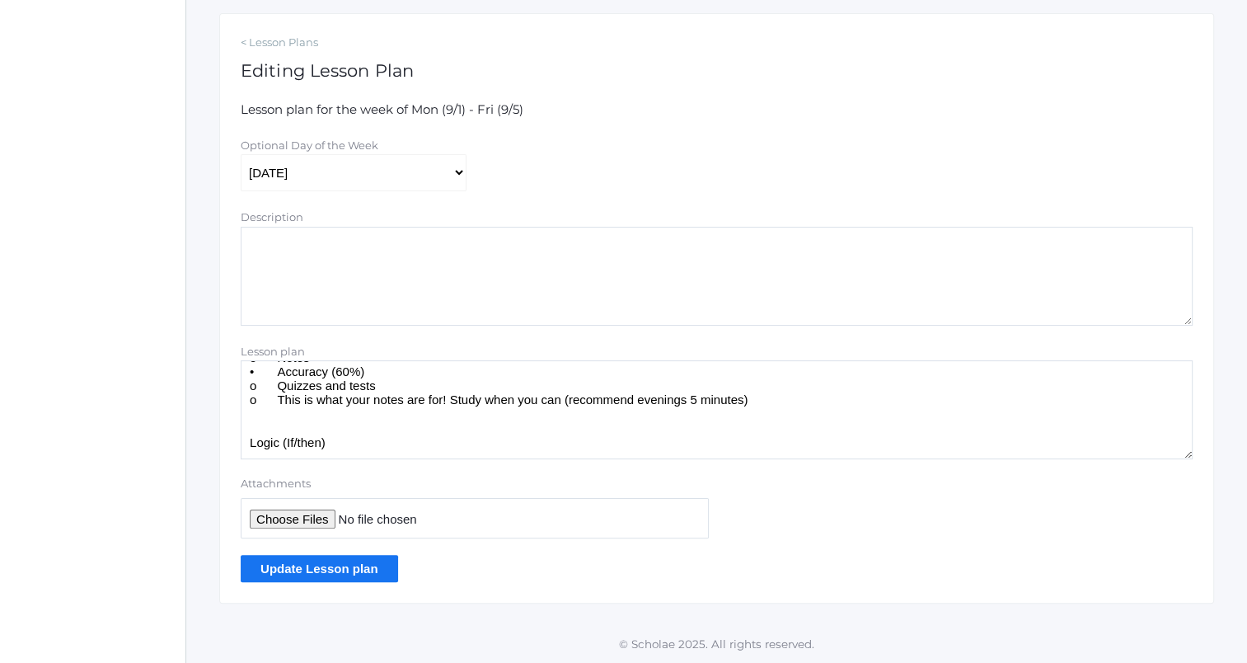
scroll to position [420, 0]
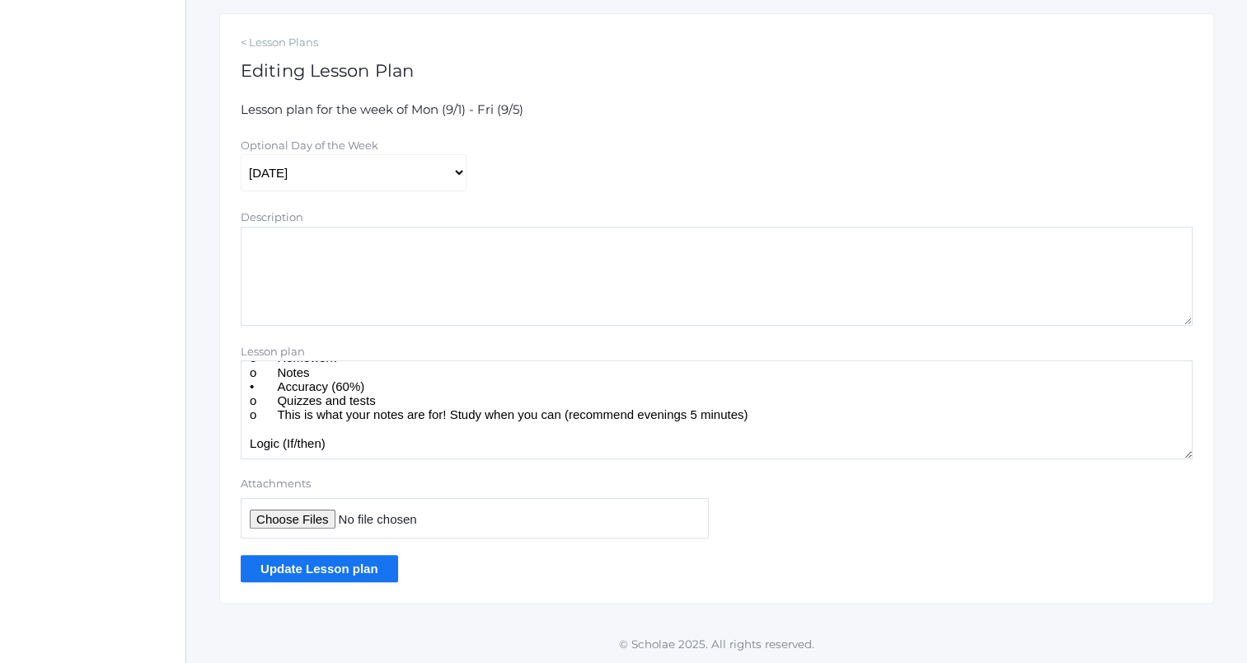
click at [406, 442] on textarea "OA: write down principles 1-3 (pp. 3-4) (keep them for now) Teacher intro (if n…" at bounding box center [717, 409] width 952 height 99
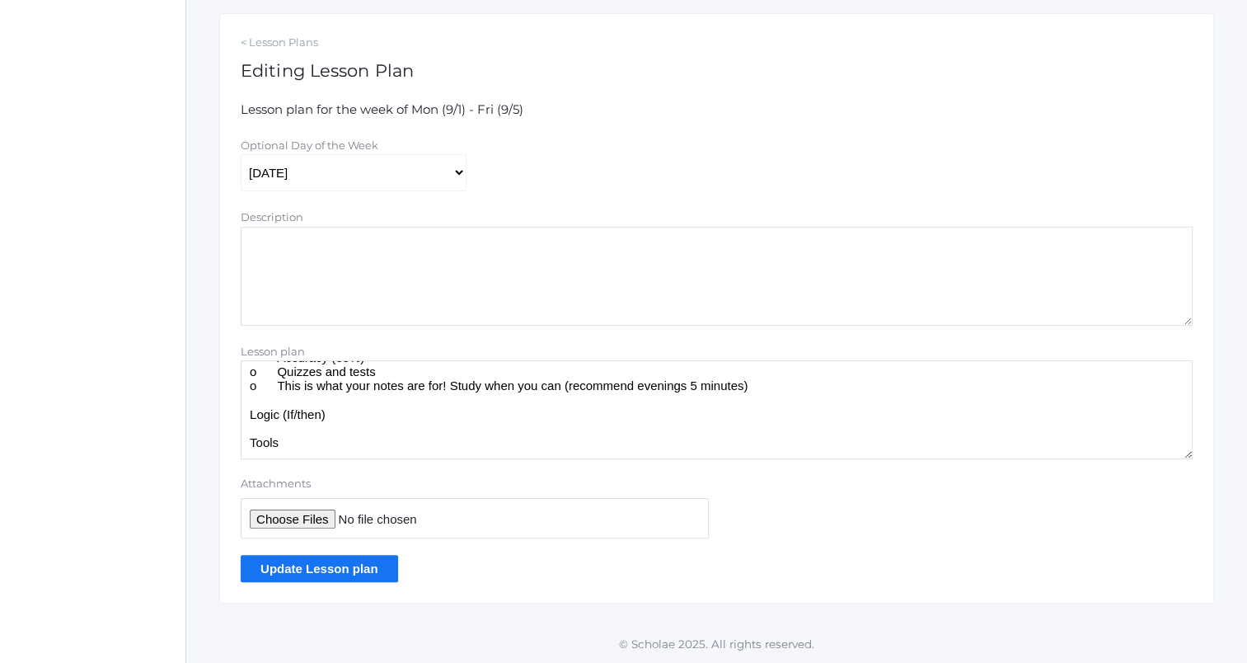
scroll to position [468, 0]
paste textarea "Geometry intro (pp. vii-viii)"
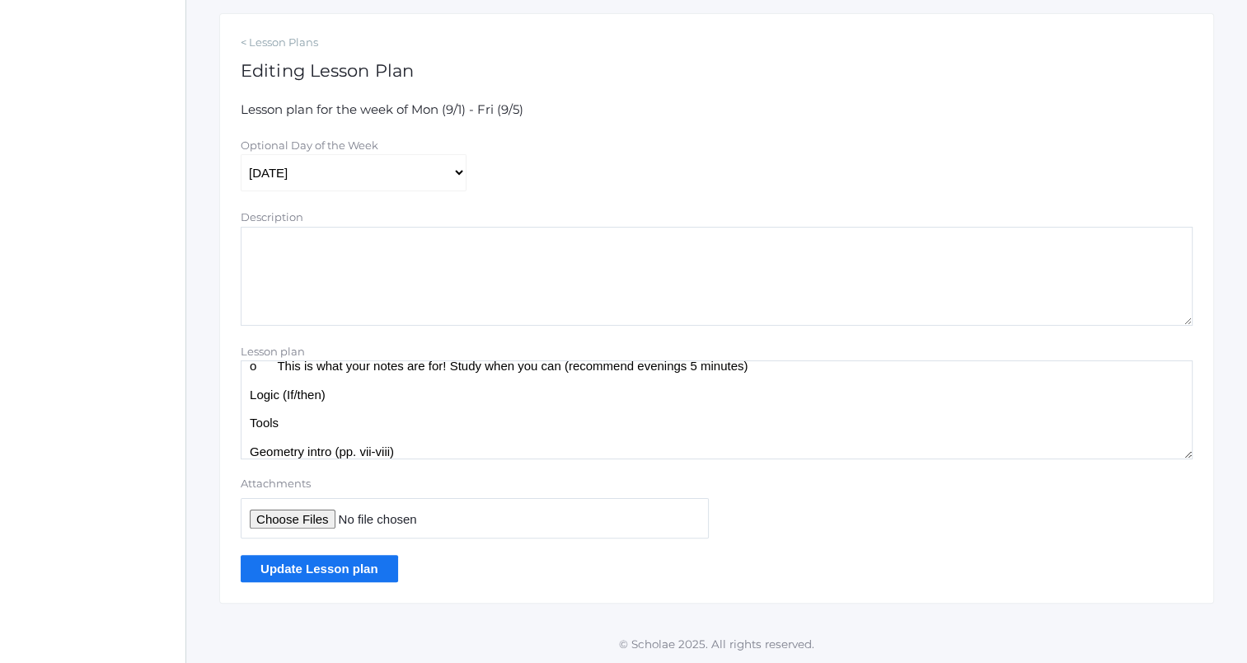
type textarea "OA: write down principles 1-3 (pp. 3-4) (keep them for now) Teacher intro (if n…"
click at [331, 575] on input "Update Lesson plan" at bounding box center [319, 568] width 157 height 27
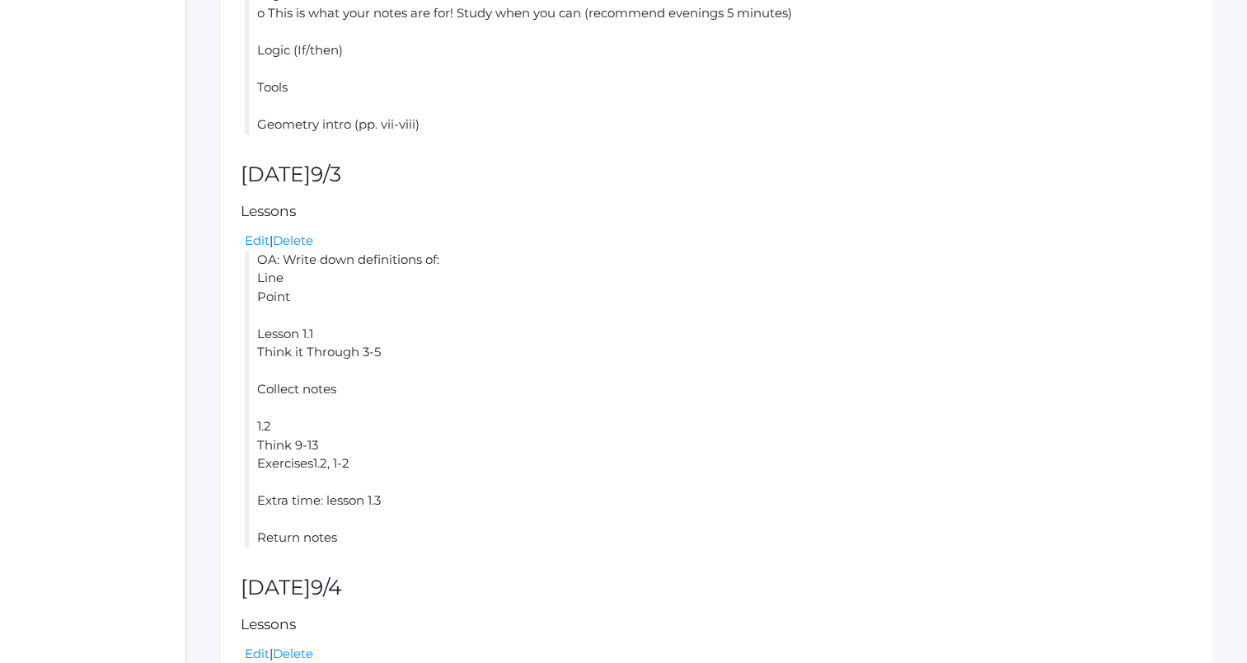
scroll to position [1365, 0]
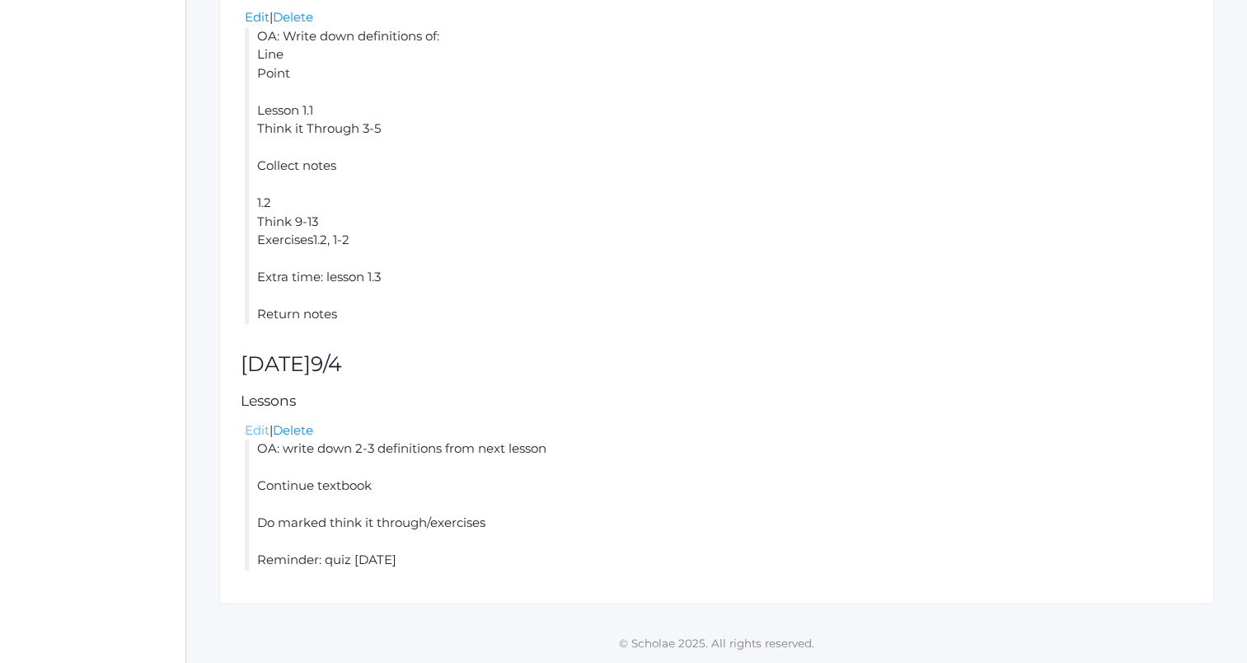
click at [260, 432] on link "Edit" at bounding box center [257, 430] width 25 height 16
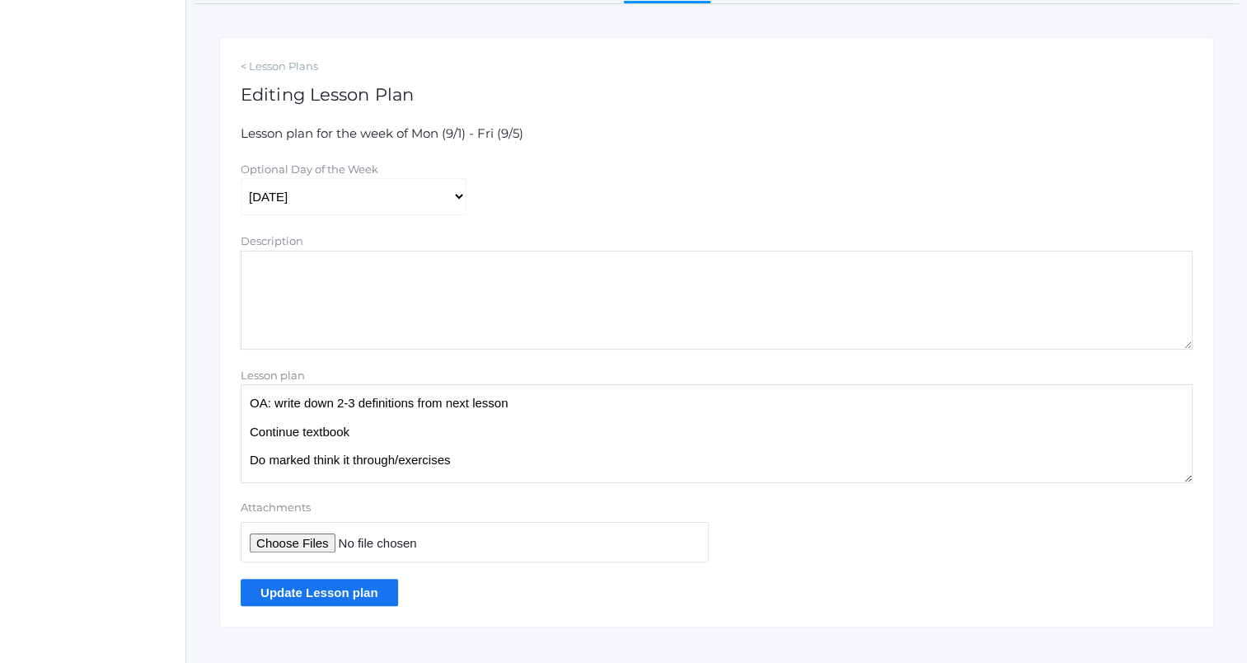
scroll to position [269, 0]
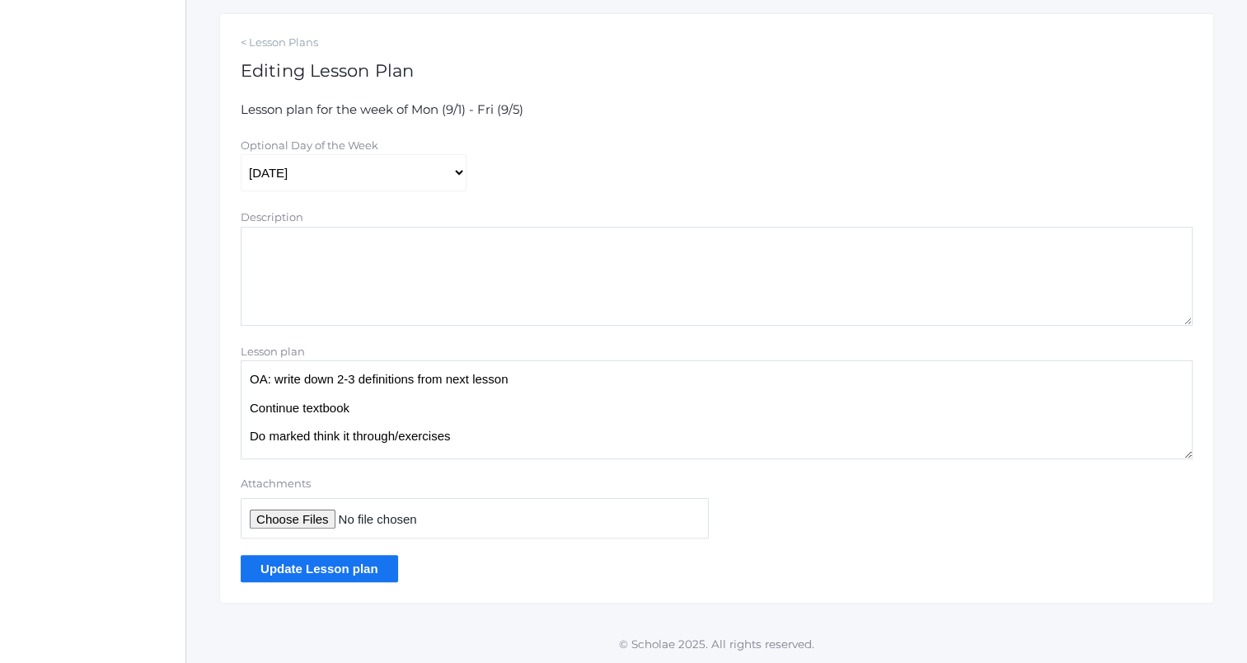
click at [345, 570] on input "Update Lesson plan" at bounding box center [319, 568] width 157 height 27
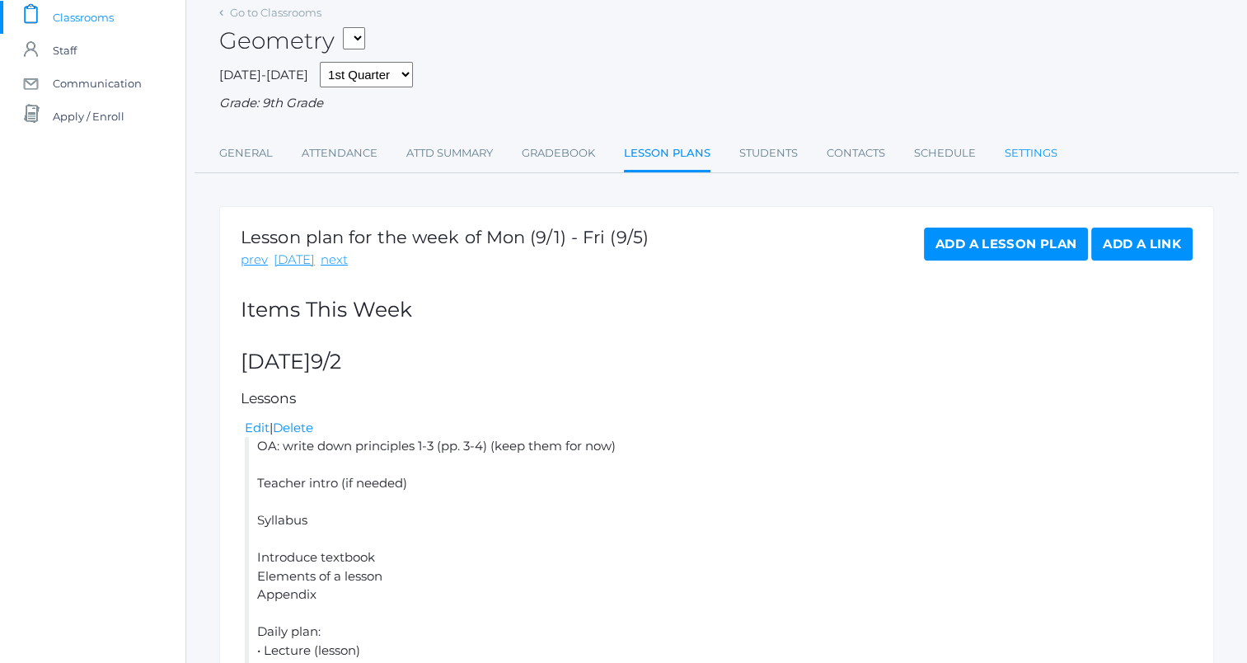
scroll to position [46, 0]
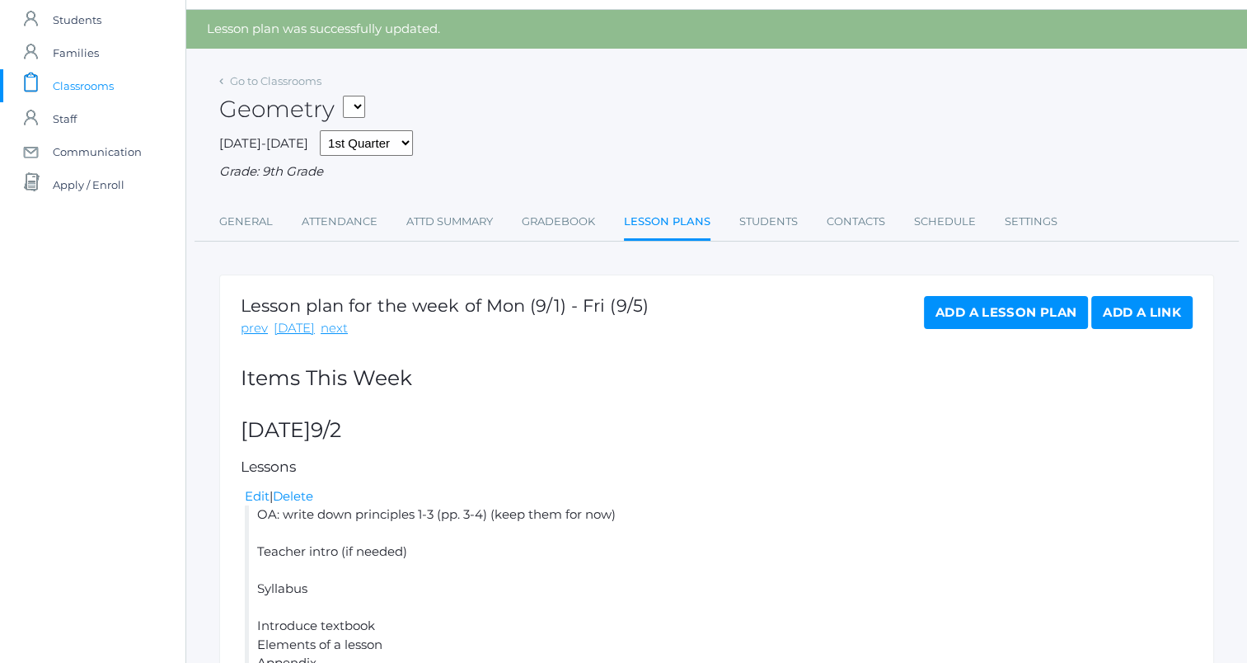
click at [1030, 317] on link "Add a Lesson Plan" at bounding box center [1006, 312] width 164 height 33
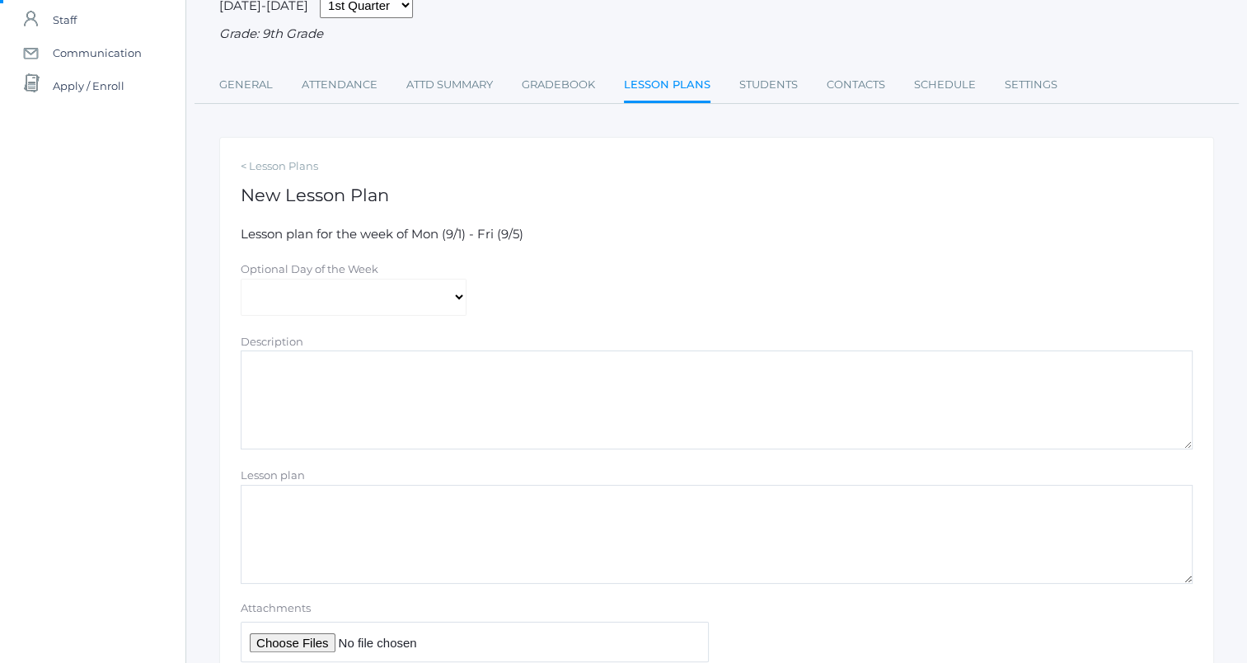
scroll to position [165, 0]
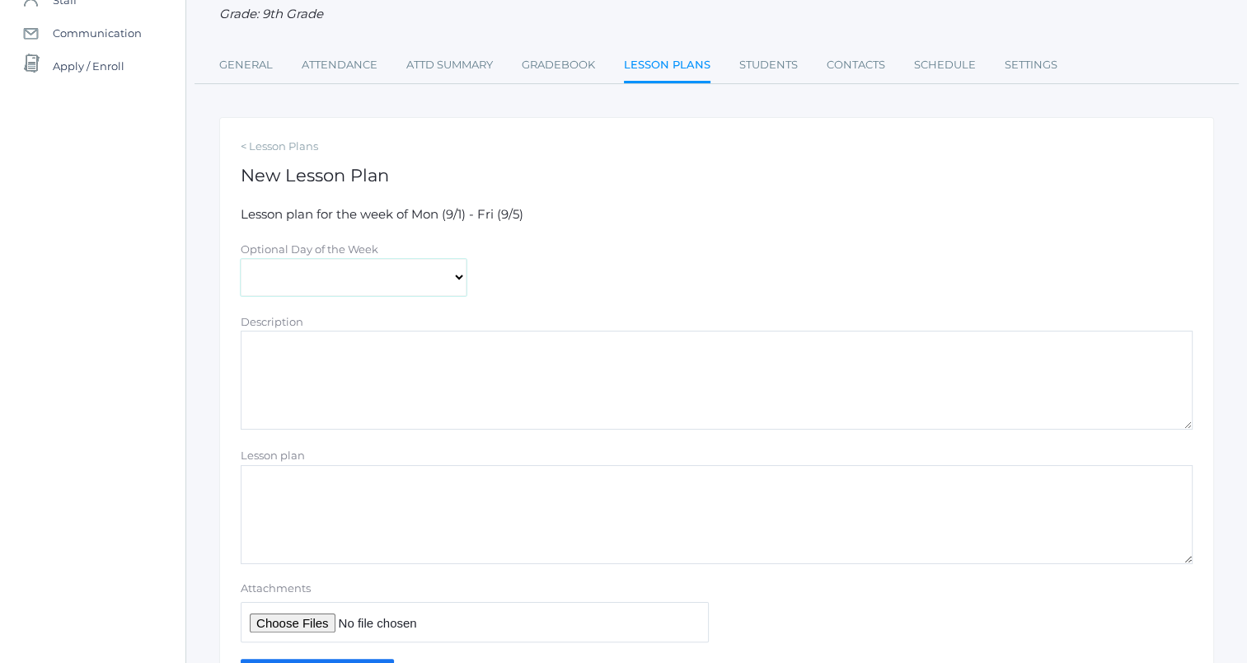
click at [422, 284] on select "[DATE] [DATE] [DATE] [DATE] [DATE]" at bounding box center [354, 277] width 226 height 37
select select "2025-09-05"
click at [241, 259] on select "Monday Tuesday Wednesday Thursday Friday" at bounding box center [354, 277] width 226 height 37
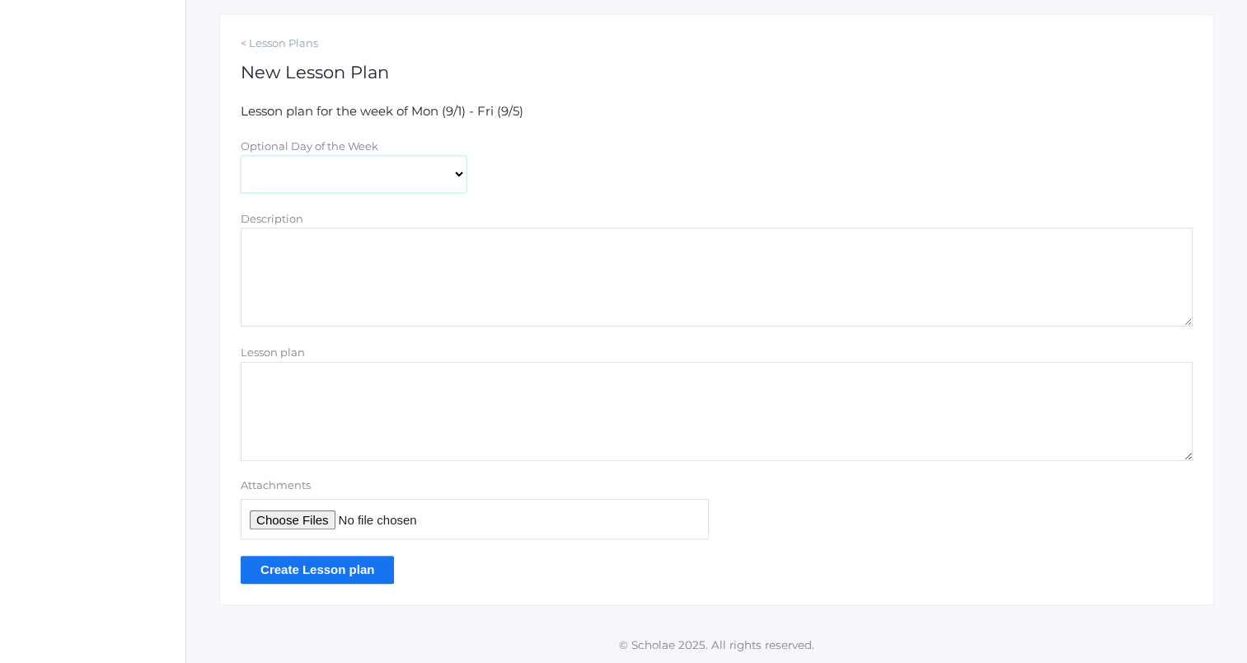
scroll to position [269, 0]
click at [481, 378] on textarea "Lesson plan" at bounding box center [717, 410] width 952 height 99
type textarea "Quiz 1 (if we're there) If not: finish 1.4/exercises Quiz will be Tuesday Revie…"
click at [375, 565] on input "Create Lesson plan" at bounding box center [317, 568] width 153 height 27
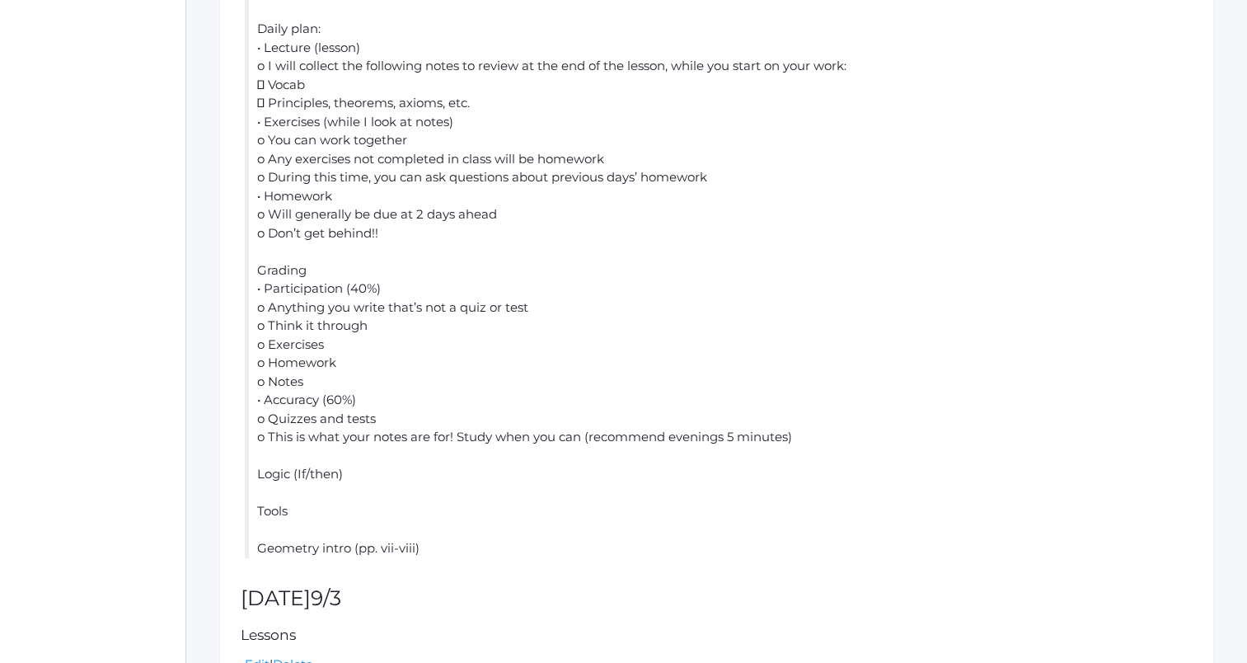
scroll to position [495, 0]
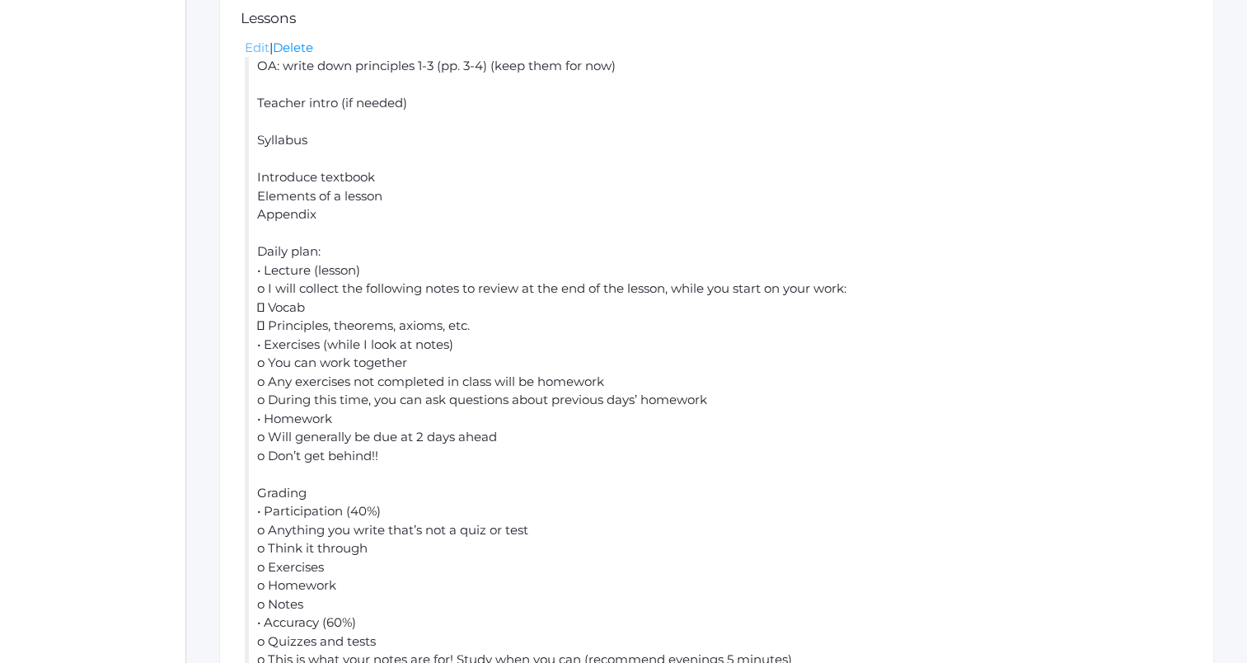
click at [251, 45] on link "Edit" at bounding box center [257, 48] width 25 height 16
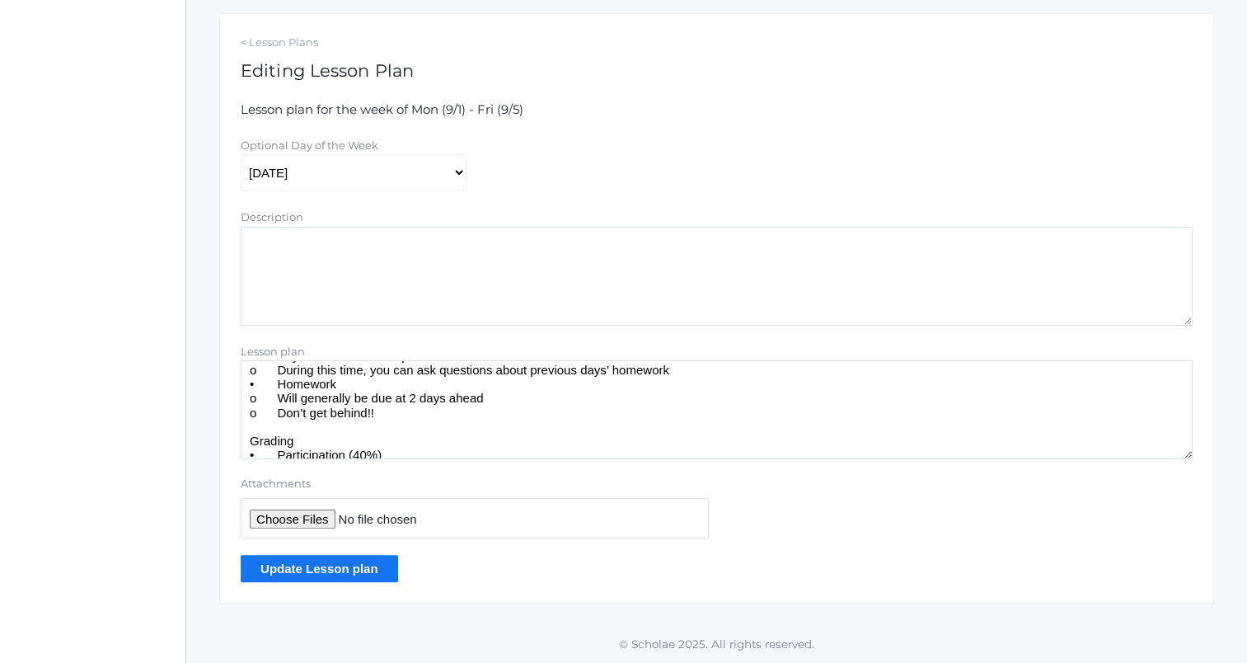
scroll to position [476, 0]
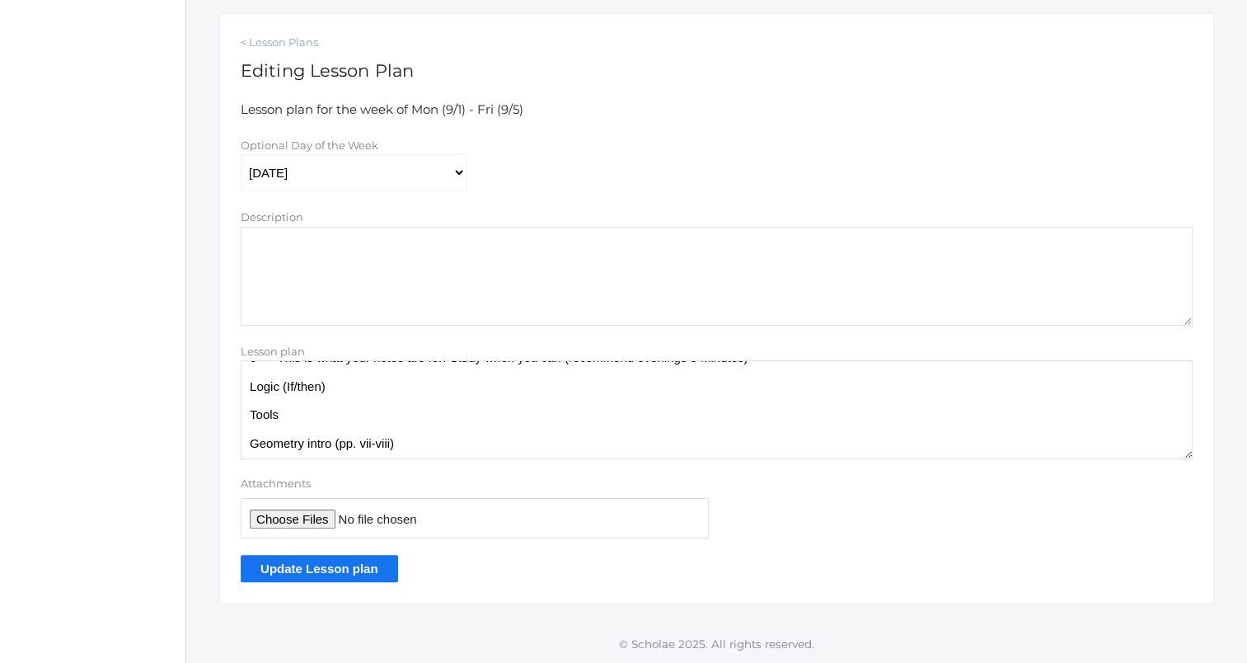
click at [406, 427] on textarea "OA: write down principles 1-3 (pp. 3-4) (keep them for now) Teacher intro (if n…" at bounding box center [717, 409] width 952 height 99
type textarea "OA: write down principles 1-3 (pp. 3-4) (keep them for now) Teacher intro (if n…"
click at [362, 566] on input "Update Lesson plan" at bounding box center [319, 568] width 157 height 27
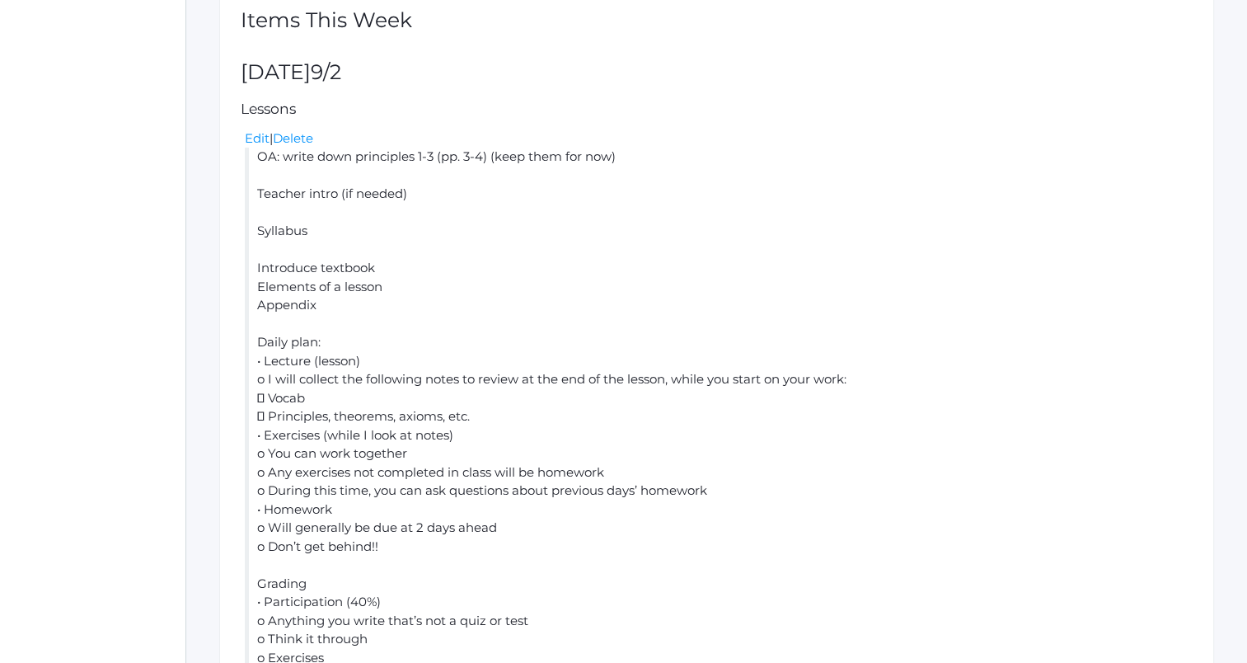
scroll to position [495, 0]
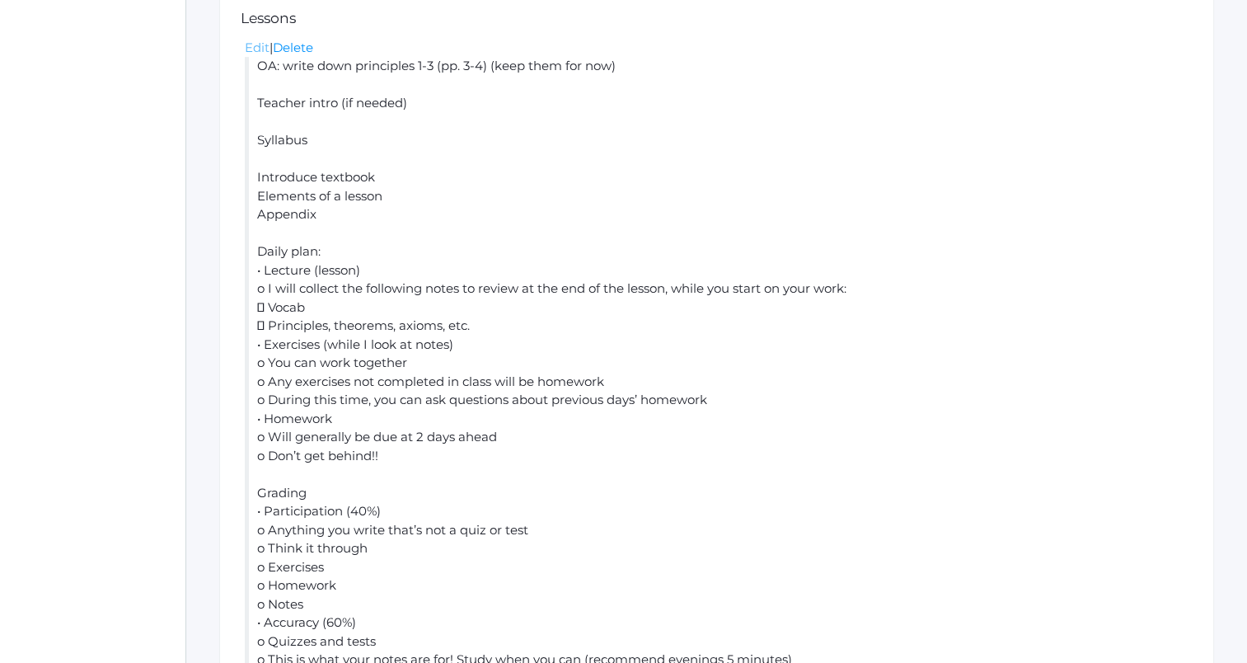
click at [257, 44] on link "Edit" at bounding box center [257, 48] width 25 height 16
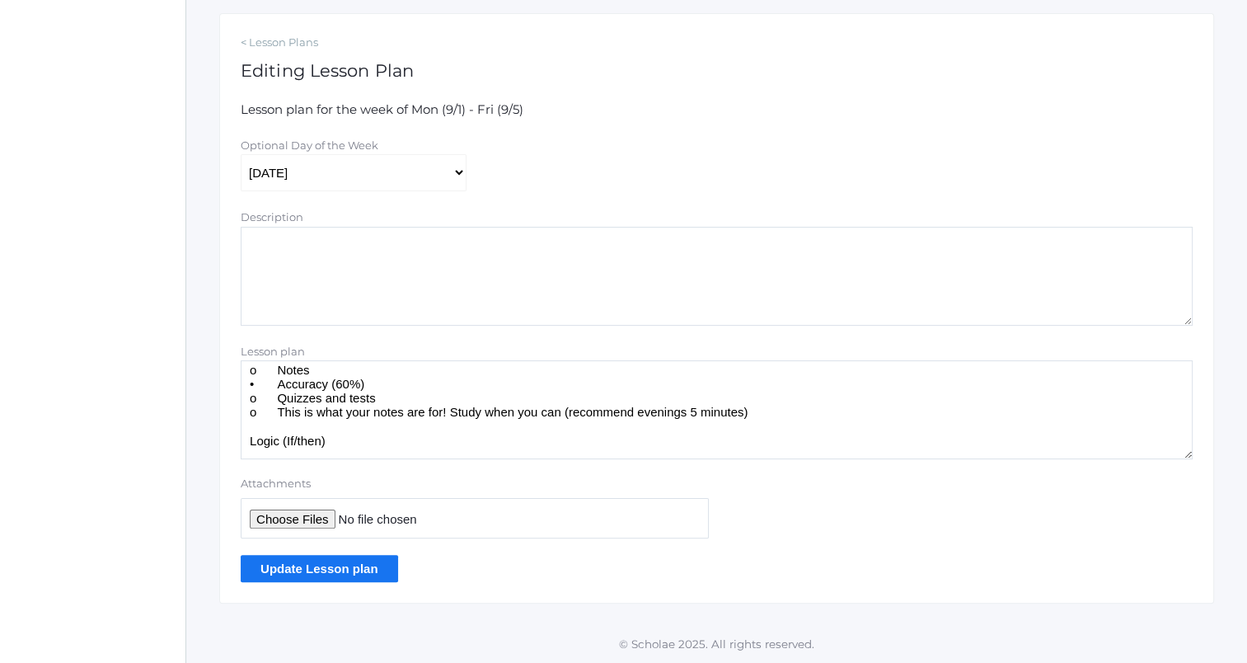
scroll to position [422, 0]
click at [537, 396] on textarea "OA: write down principles 1-3 (pp. 3-4) (keep them for now) Teacher intro (if n…" at bounding box center [717, 409] width 952 height 99
type textarea "OA: write down principles 1-3 (pp. 3-4) (keep them for now) Teacher intro (if n…"
click at [293, 569] on input "Update Lesson plan" at bounding box center [319, 568] width 157 height 27
